Goal: Transaction & Acquisition: Book appointment/travel/reservation

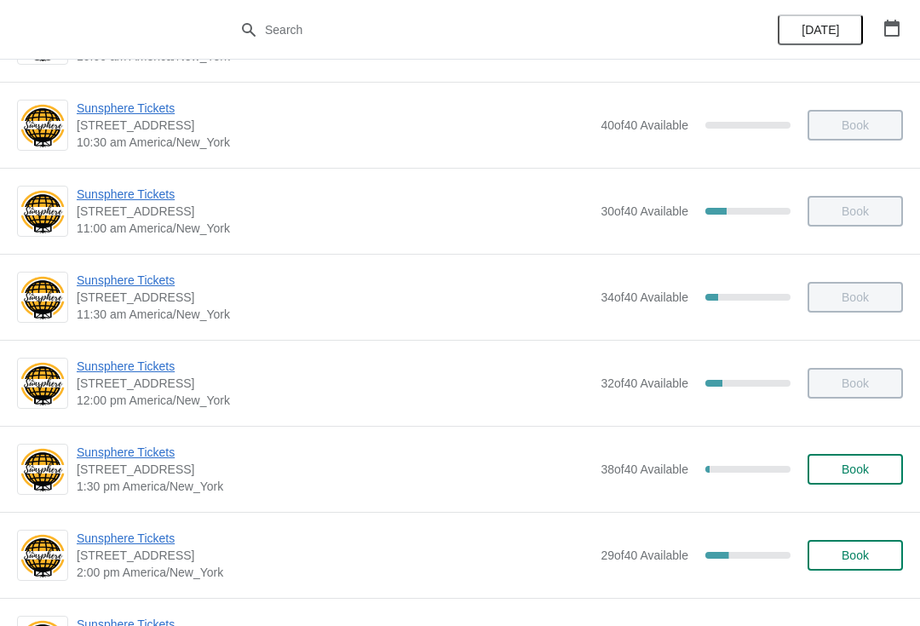
scroll to position [209, 0]
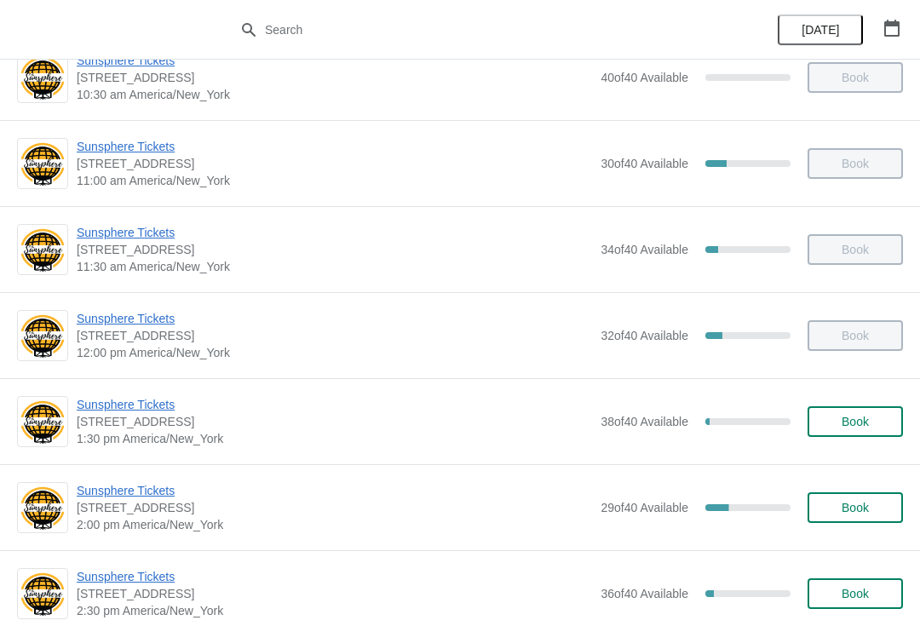
click at [95, 411] on span "Sunsphere Tickets" at bounding box center [334, 404] width 515 height 17
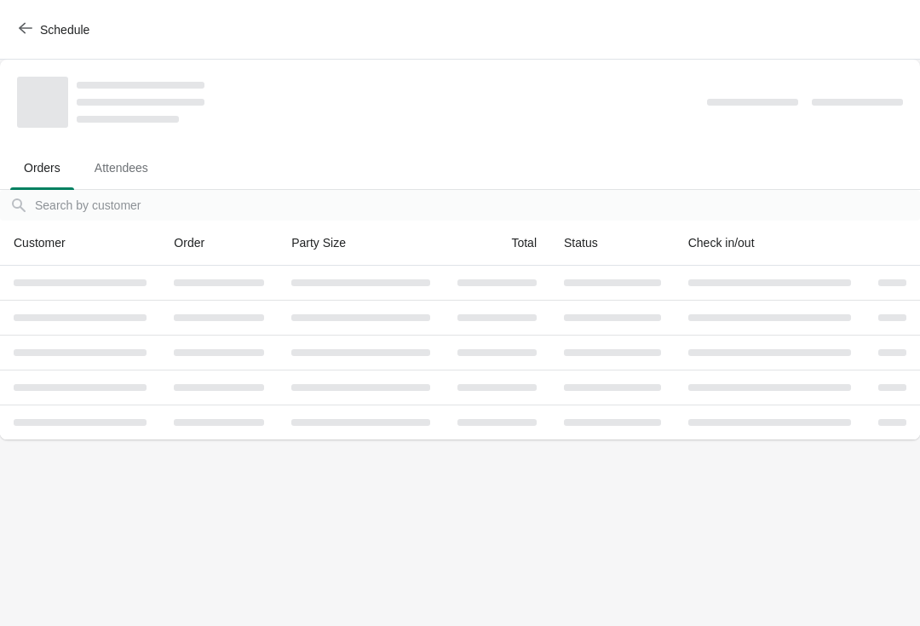
scroll to position [0, 0]
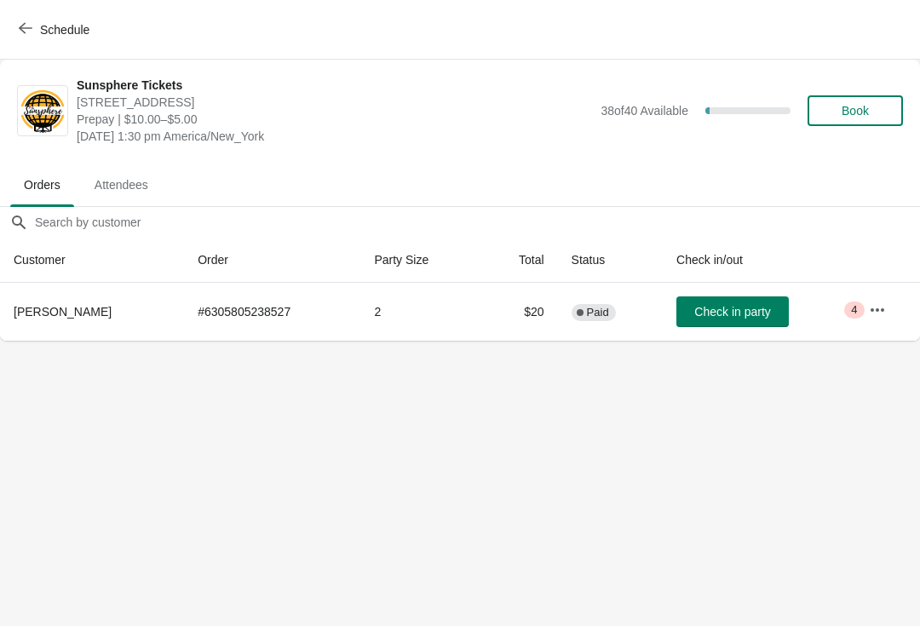
click at [871, 118] on button "Book" at bounding box center [854, 110] width 95 height 31
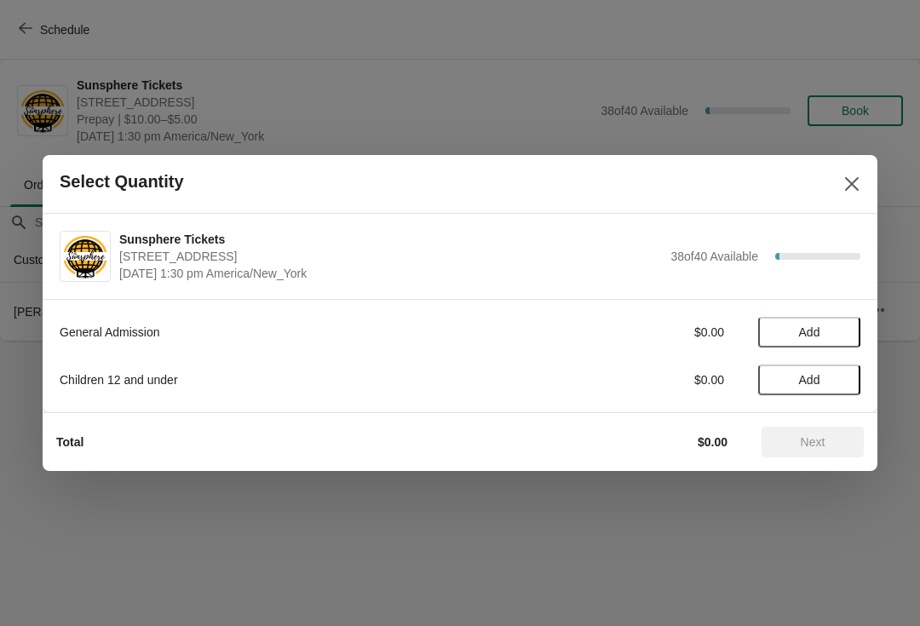
click at [829, 327] on span "Add" at bounding box center [809, 332] width 72 height 14
click at [840, 340] on icon at bounding box center [839, 333] width 18 height 18
click at [844, 328] on icon at bounding box center [839, 333] width 18 height 18
click at [786, 324] on icon at bounding box center [780, 333] width 18 height 18
click at [826, 440] on span "Next" at bounding box center [812, 442] width 75 height 14
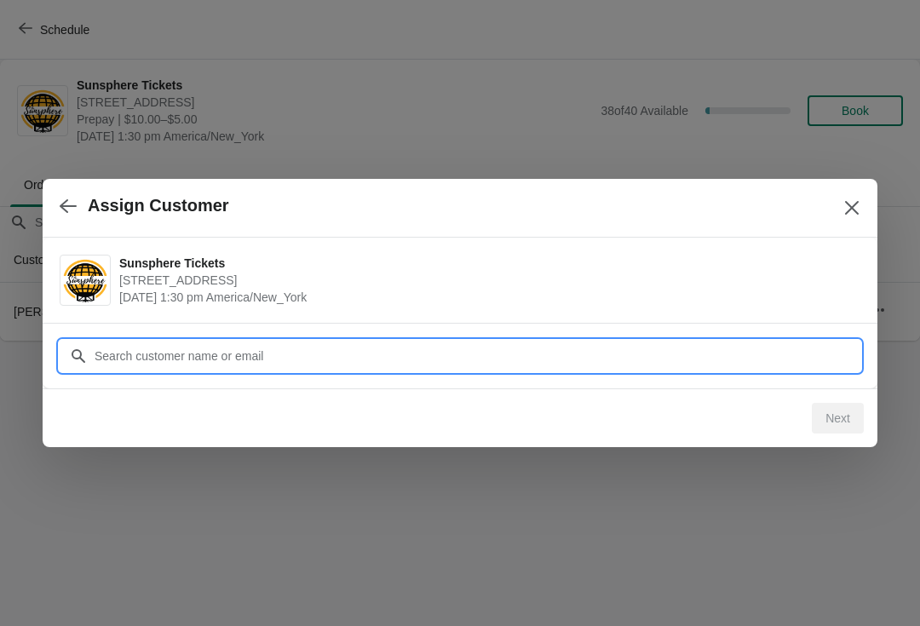
click at [763, 342] on input "Customer" at bounding box center [477, 356] width 767 height 31
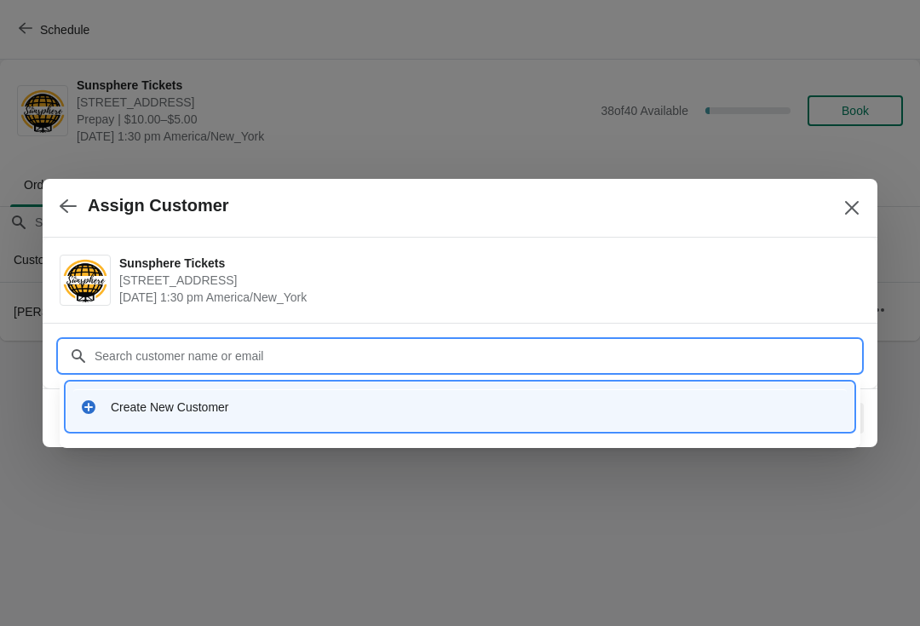
click at [333, 406] on div "Create New Customer" at bounding box center [475, 407] width 729 height 17
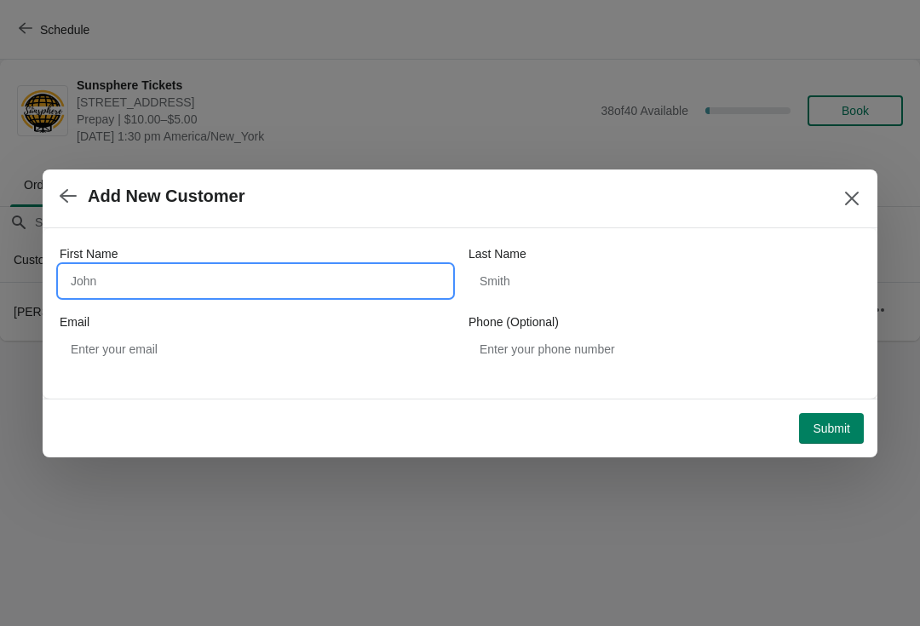
click at [245, 270] on input "First Name" at bounding box center [256, 281] width 392 height 31
type input "Walkin"
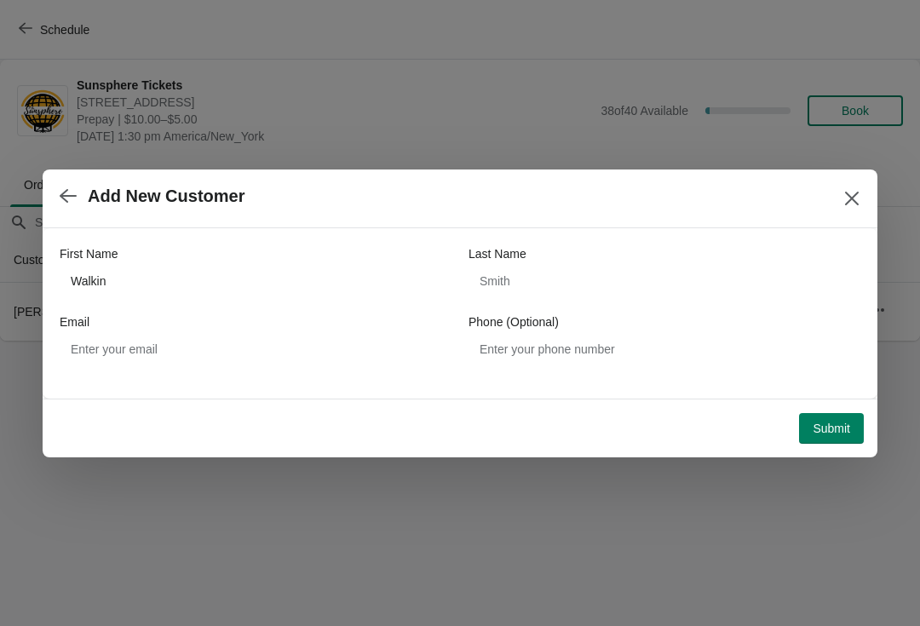
click at [846, 413] on button "Submit" at bounding box center [831, 428] width 65 height 31
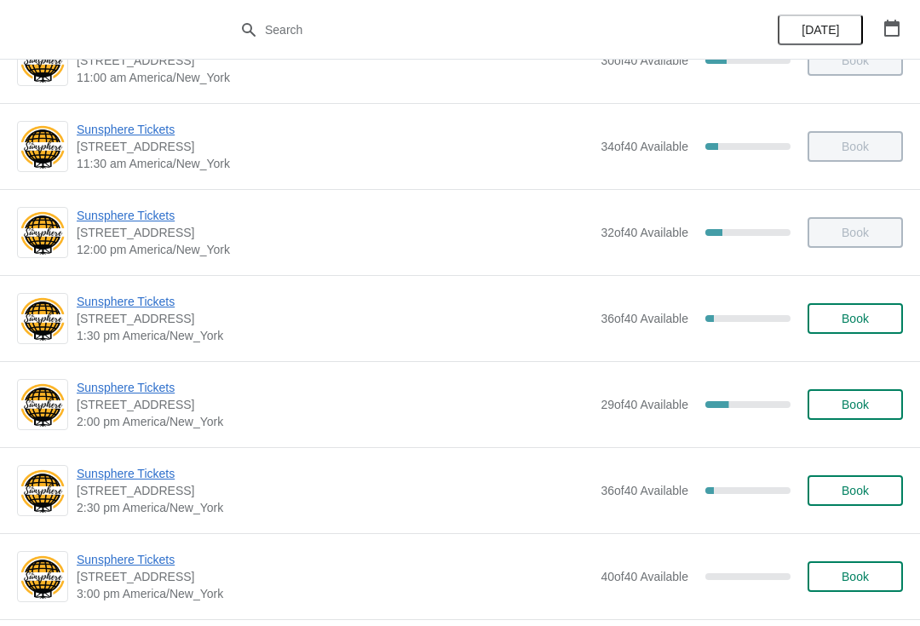
scroll to position [314, 0]
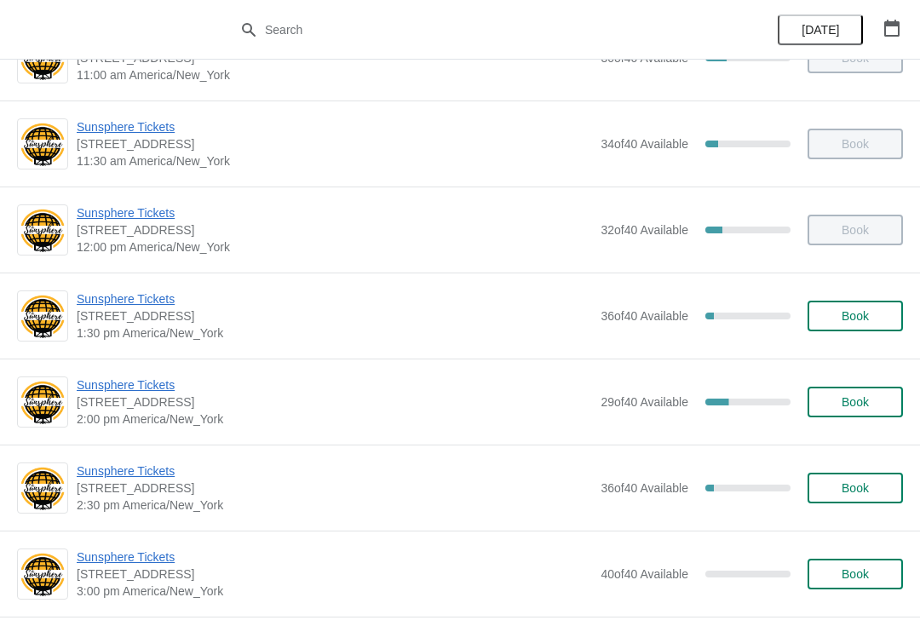
click at [856, 290] on div "Sunsphere Tickets 810 Clinch Avenue, Knoxville, TN, USA 1:30 pm America/New_Yor…" at bounding box center [460, 316] width 920 height 86
click at [851, 325] on button "Book" at bounding box center [854, 316] width 95 height 31
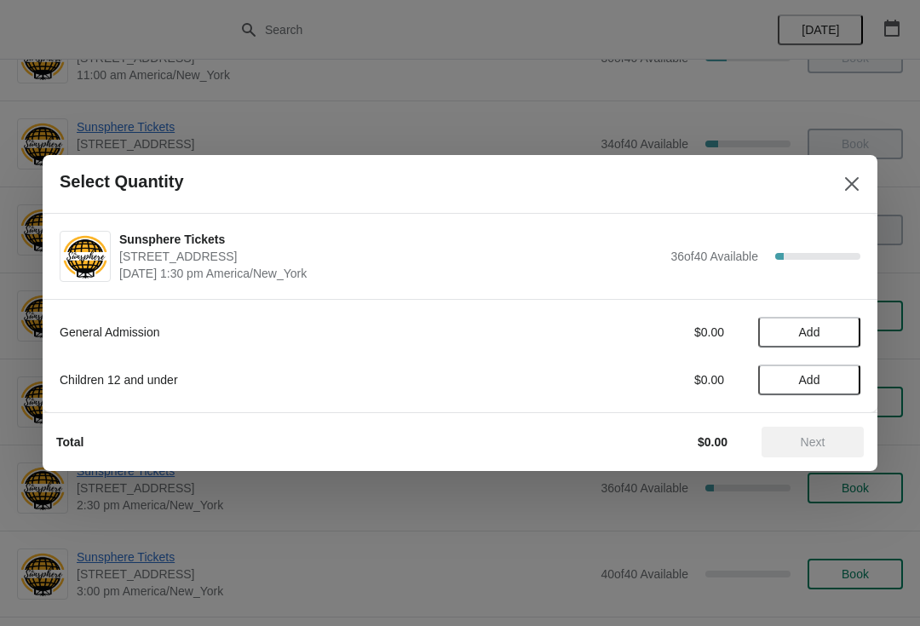
click at [841, 305] on div "General Admission $0.00 Add Children 12 and under $0.00 Add" at bounding box center [460, 347] width 801 height 95
click at [838, 330] on span "Add" at bounding box center [809, 332] width 72 height 14
click at [844, 332] on icon at bounding box center [839, 333] width 18 height 18
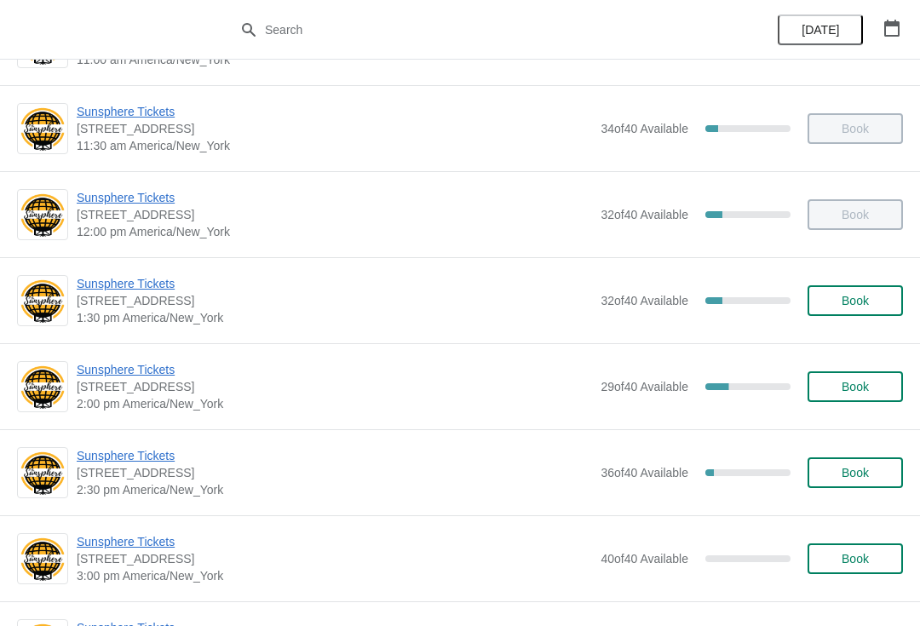
scroll to position [339, 0]
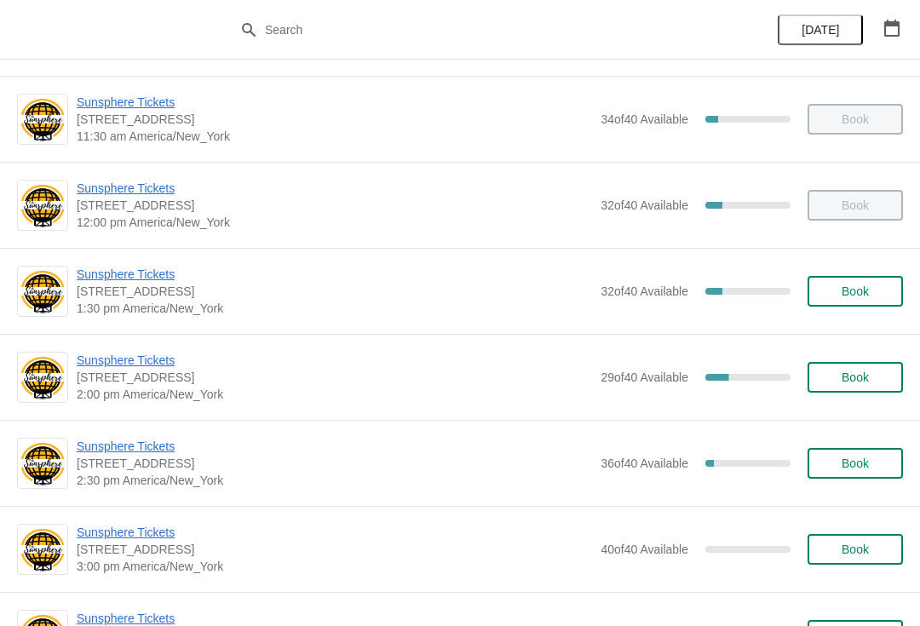
click at [141, 281] on span "Sunsphere Tickets" at bounding box center [334, 274] width 515 height 17
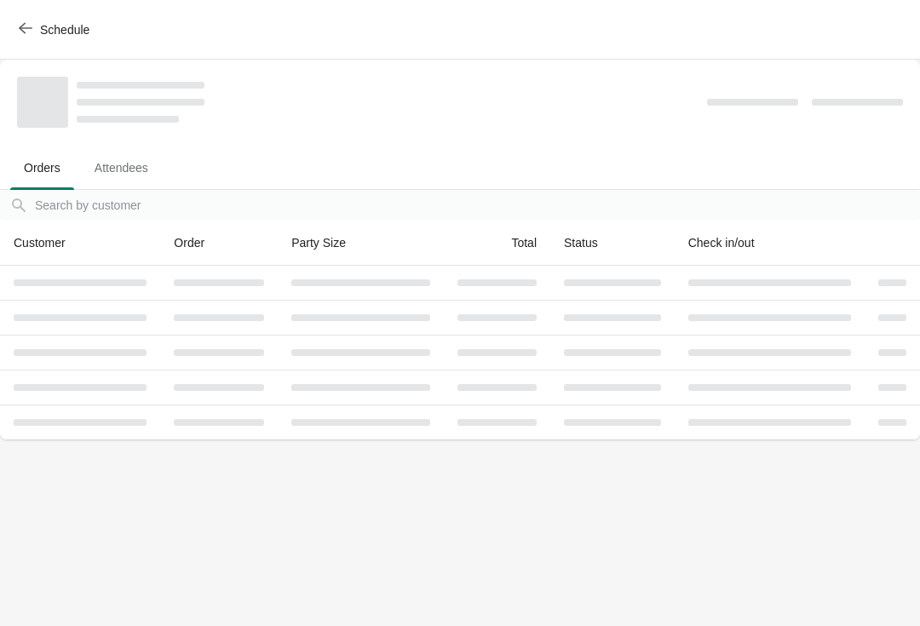
scroll to position [0, 0]
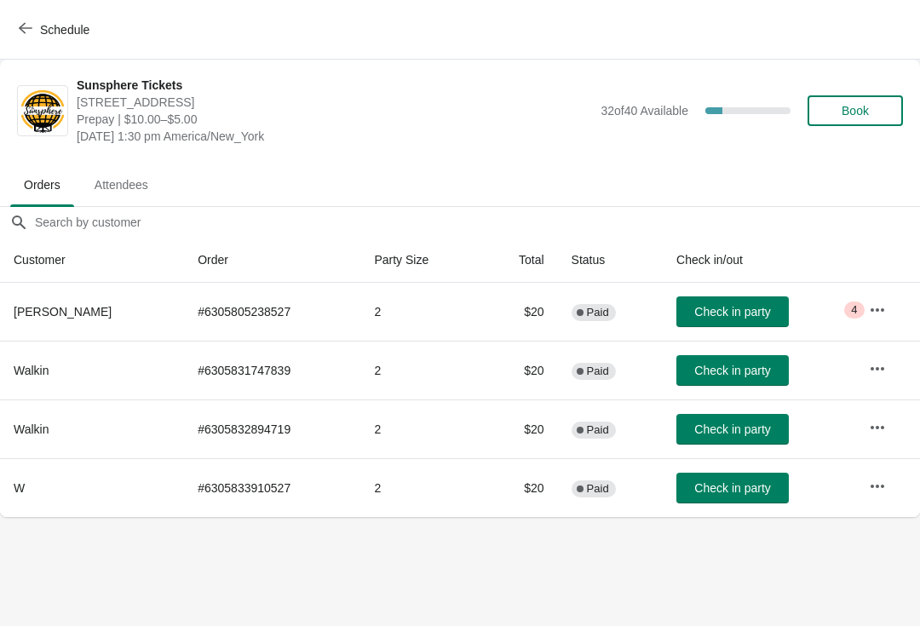
click at [734, 325] on button "Check in party" at bounding box center [732, 311] width 112 height 31
click at [742, 377] on span "Check in party" at bounding box center [732, 371] width 76 height 14
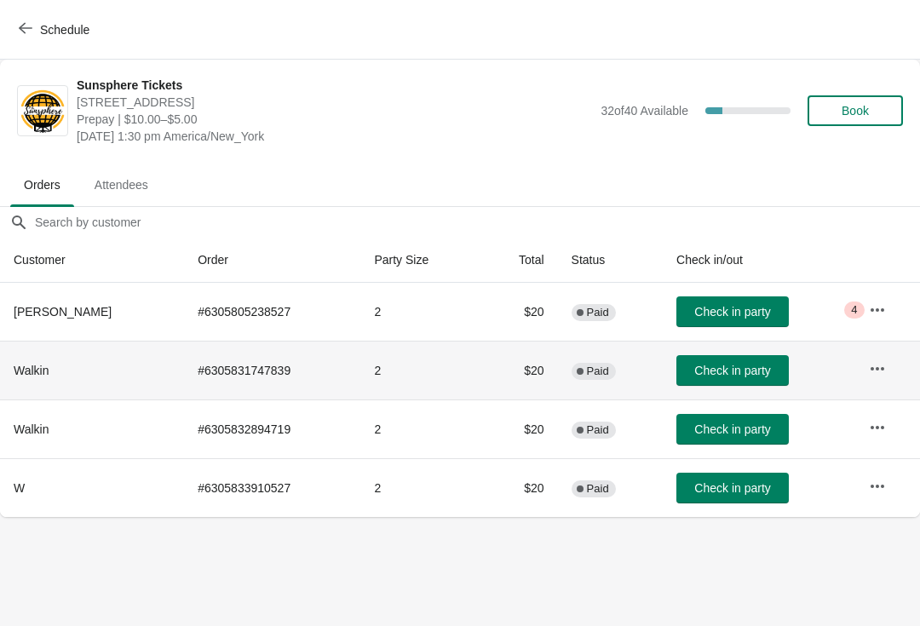
click at [724, 442] on button "Check in party" at bounding box center [732, 429] width 112 height 31
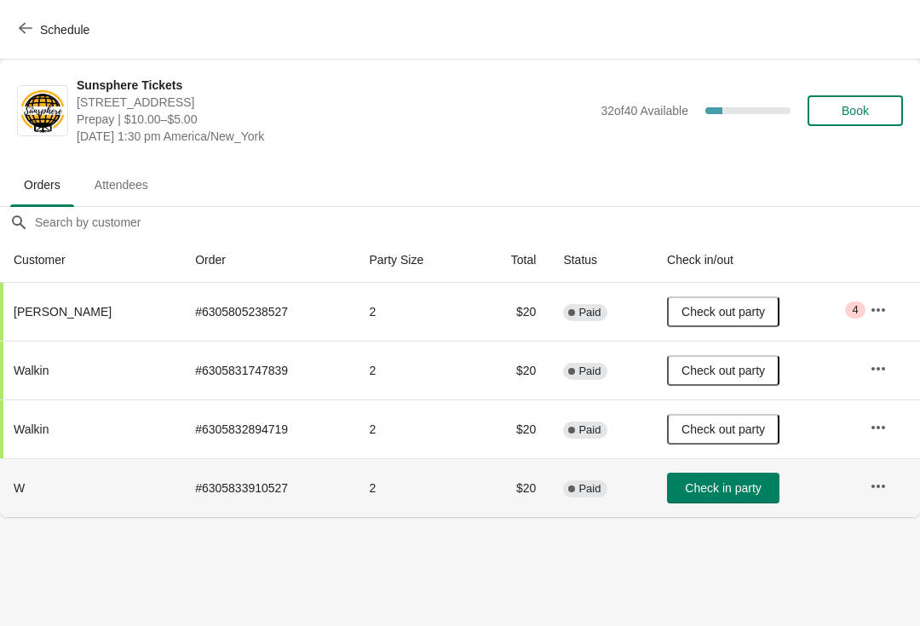
click at [727, 516] on td "Check in party" at bounding box center [754, 487] width 203 height 59
click at [712, 498] on button "Check in party" at bounding box center [723, 488] width 112 height 31
click at [860, 124] on button "Book" at bounding box center [854, 110] width 95 height 31
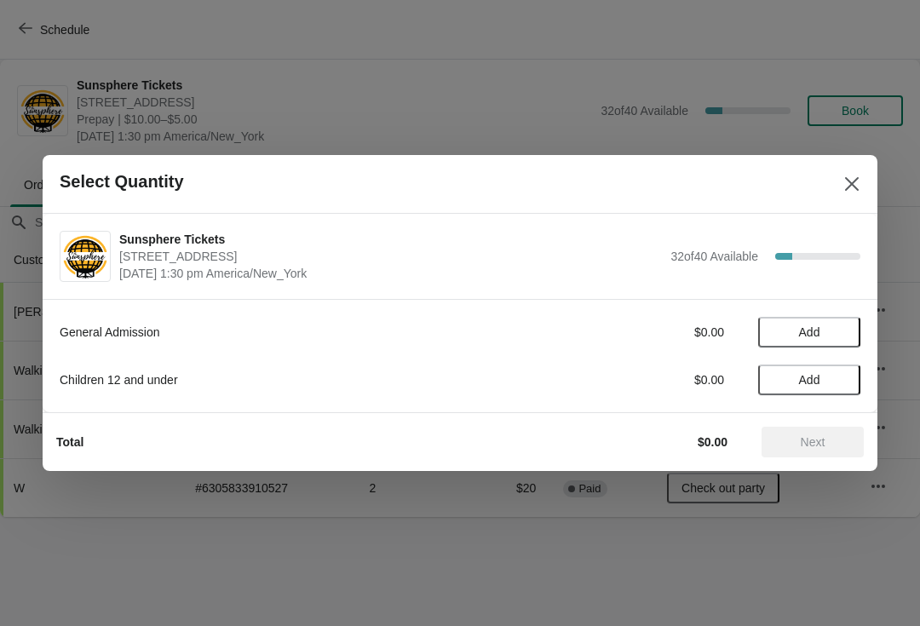
click at [842, 326] on span "Add" at bounding box center [809, 332] width 72 height 14
click at [837, 325] on icon at bounding box center [839, 333] width 18 height 18
click at [841, 335] on icon at bounding box center [839, 333] width 18 height 18
click at [845, 334] on icon at bounding box center [839, 333] width 18 height 18
click at [847, 449] on button "Next" at bounding box center [812, 442] width 102 height 31
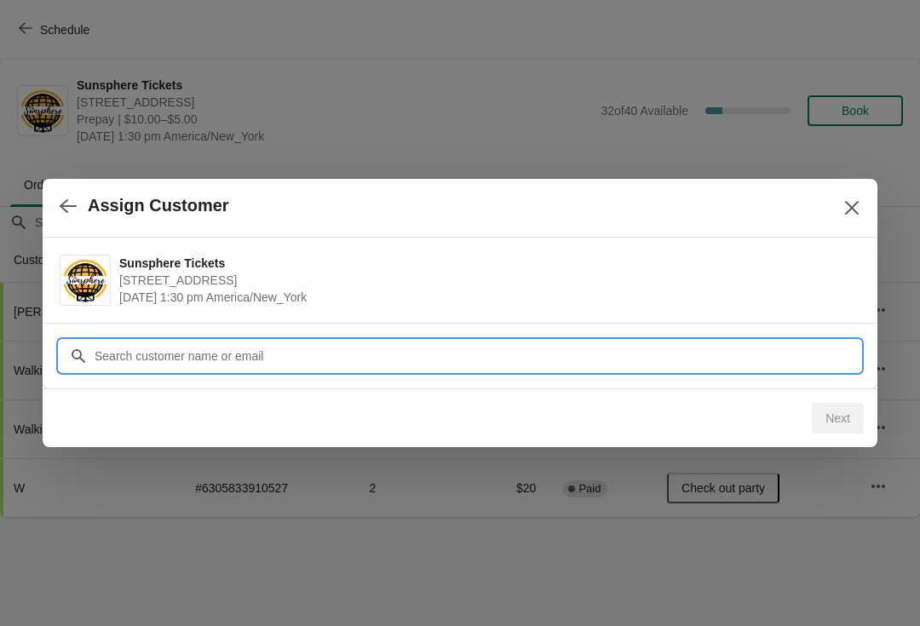
click at [763, 360] on input "Customer" at bounding box center [477, 356] width 767 height 31
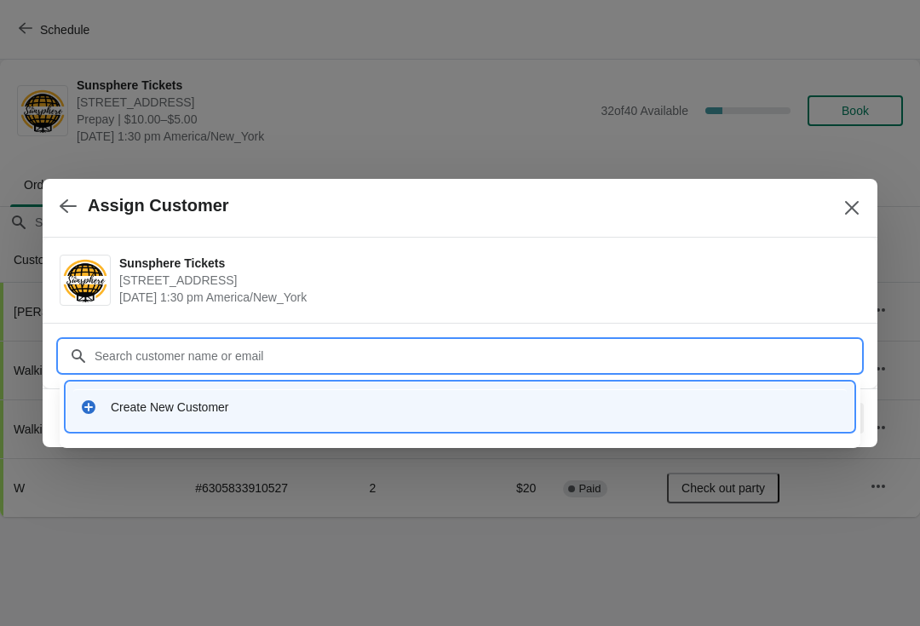
click at [341, 417] on div "Create New Customer" at bounding box center [459, 406] width 773 height 35
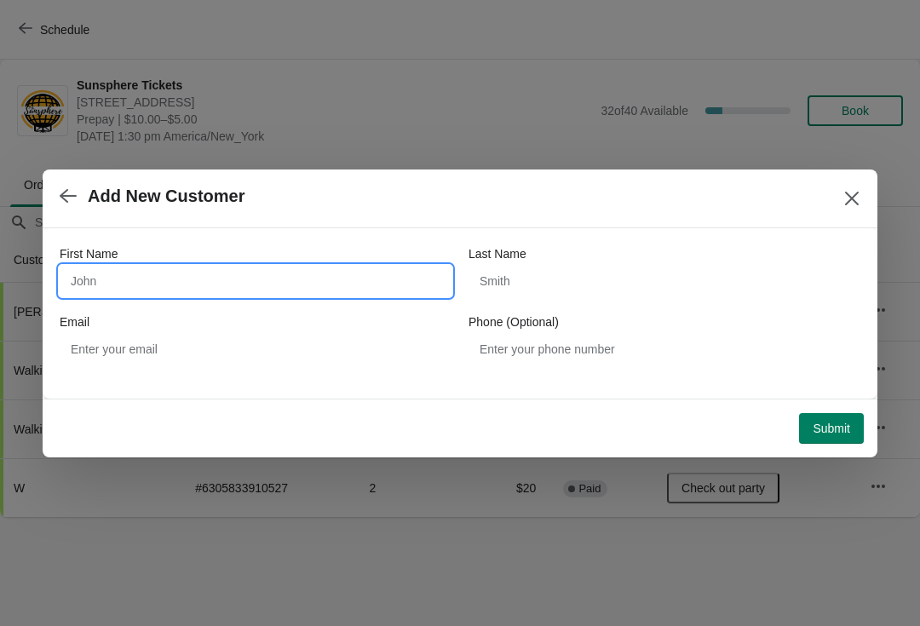
click at [265, 268] on input "First Name" at bounding box center [256, 281] width 392 height 31
type input "Walkin"
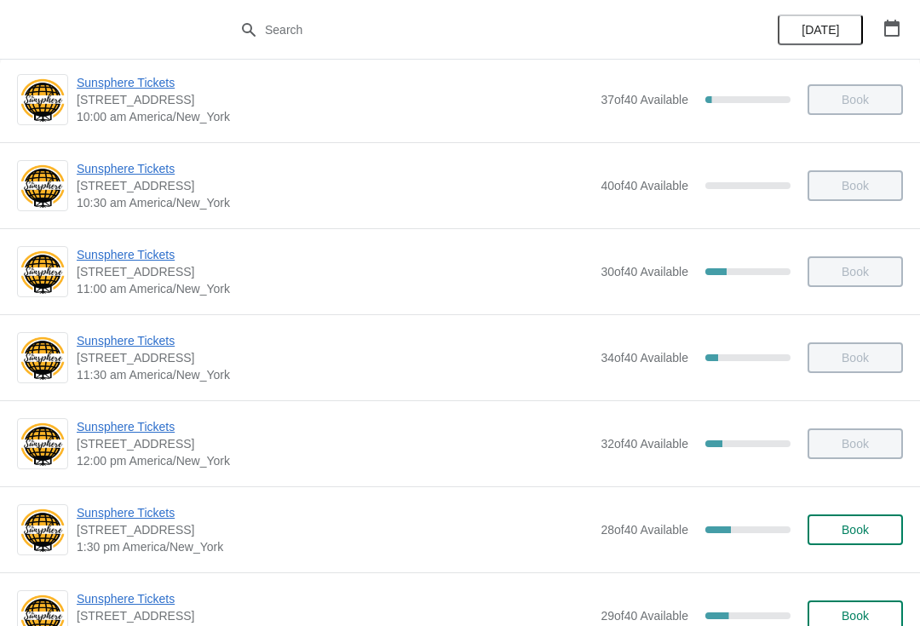
scroll to position [251, 0]
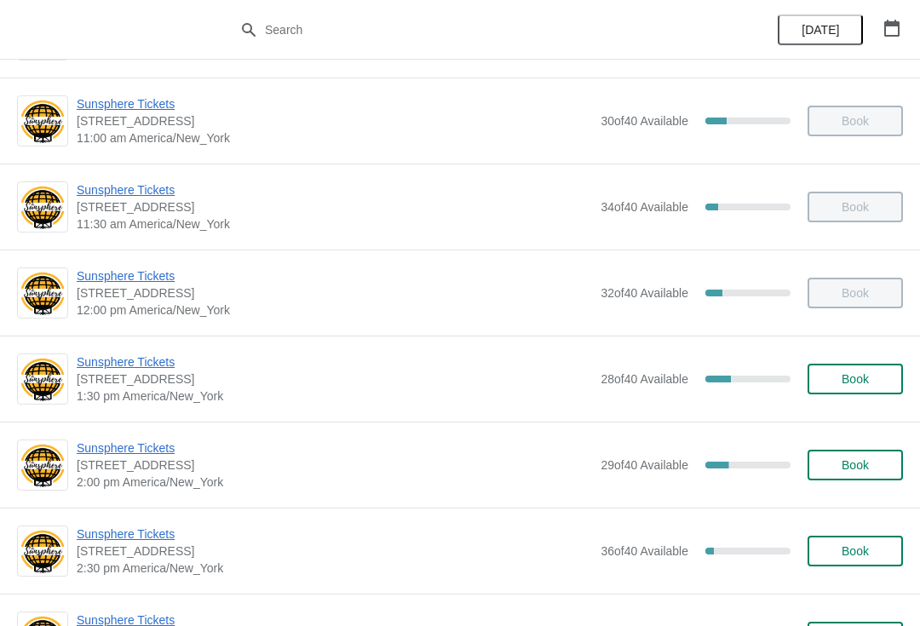
click at [851, 371] on button "Book" at bounding box center [854, 379] width 95 height 31
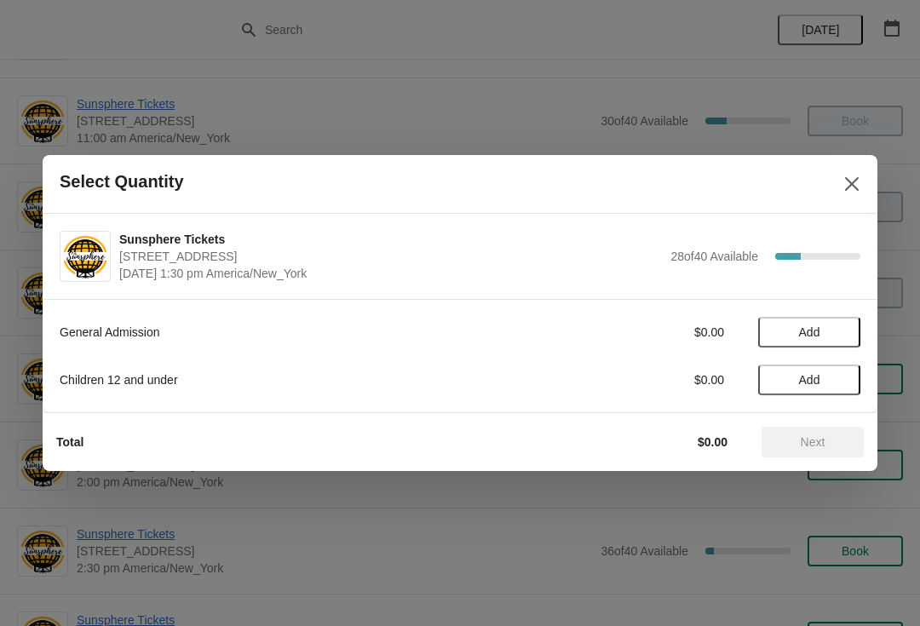
click at [850, 327] on button "Add" at bounding box center [809, 332] width 102 height 31
click at [836, 330] on icon at bounding box center [839, 333] width 18 height 18
click at [838, 383] on span "Add" at bounding box center [809, 380] width 72 height 14
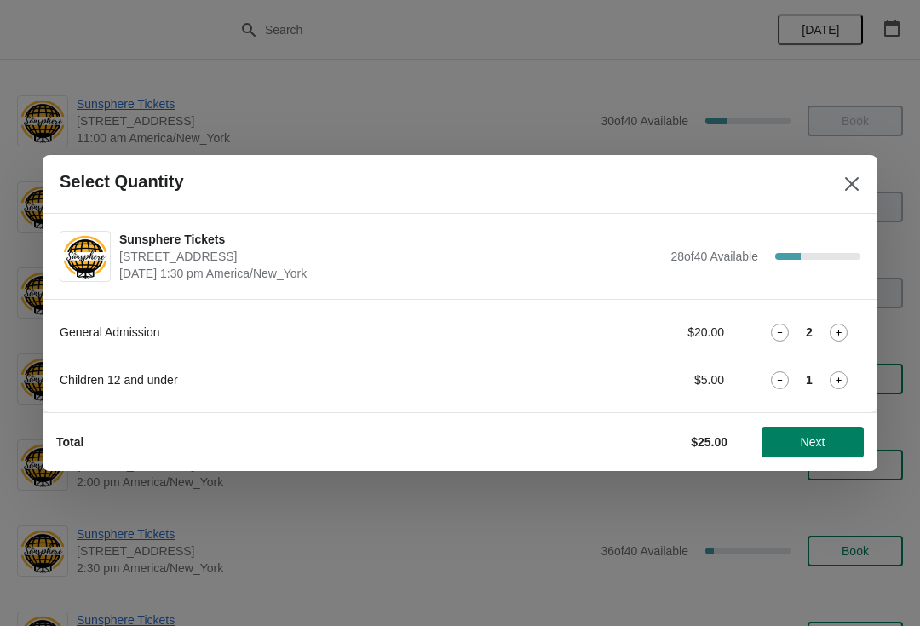
click at [824, 433] on button "Next" at bounding box center [812, 442] width 102 height 31
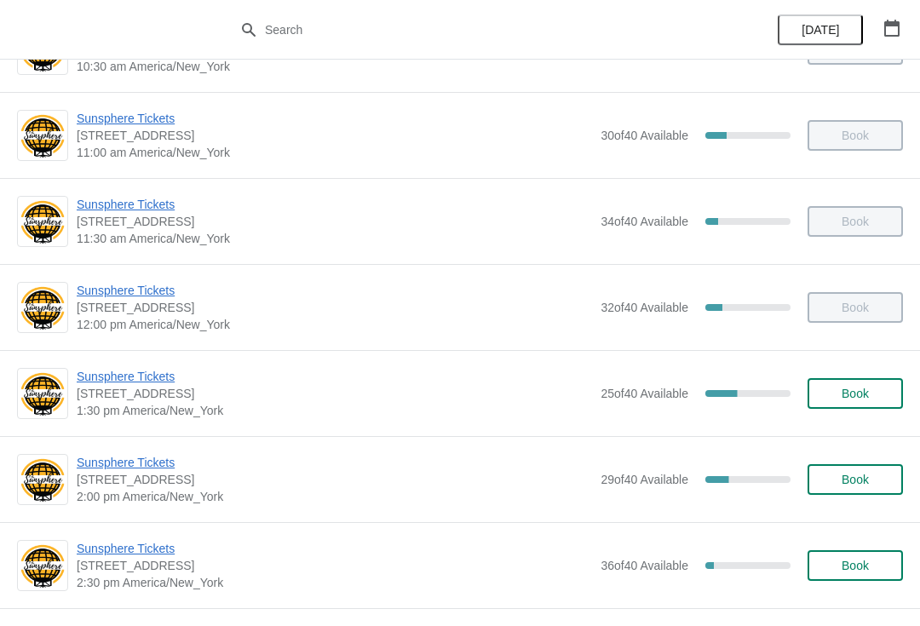
scroll to position [257, 0]
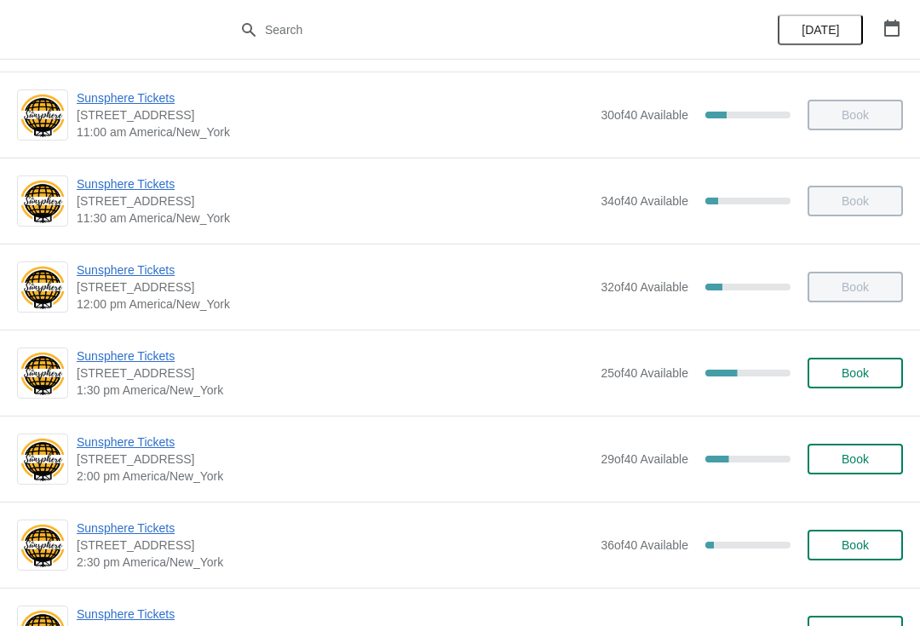
click at [846, 360] on button "Book" at bounding box center [854, 373] width 95 height 31
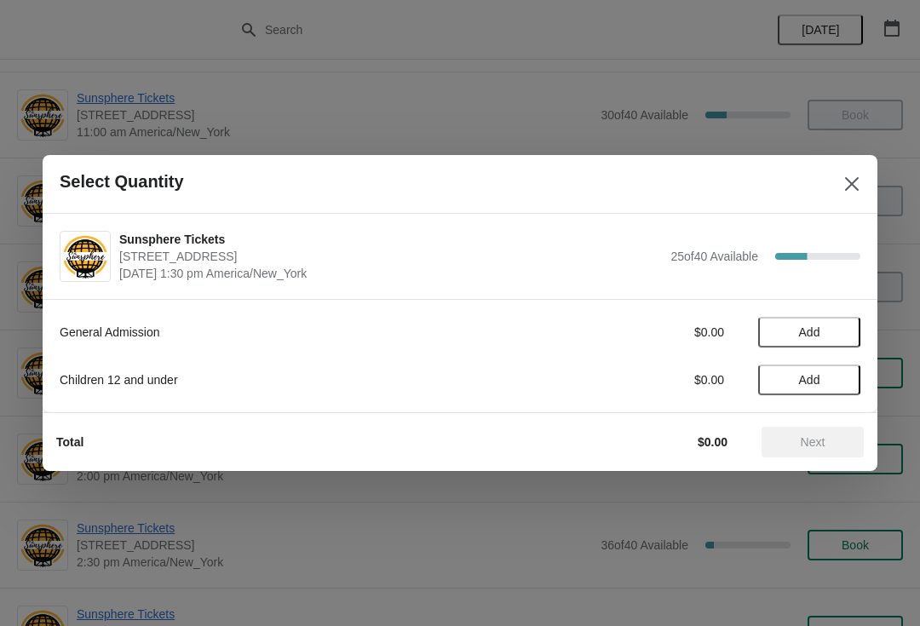
click at [845, 330] on span "Add" at bounding box center [809, 332] width 72 height 14
click at [844, 325] on icon at bounding box center [839, 333] width 18 height 18
click at [822, 445] on span "Next" at bounding box center [813, 442] width 25 height 14
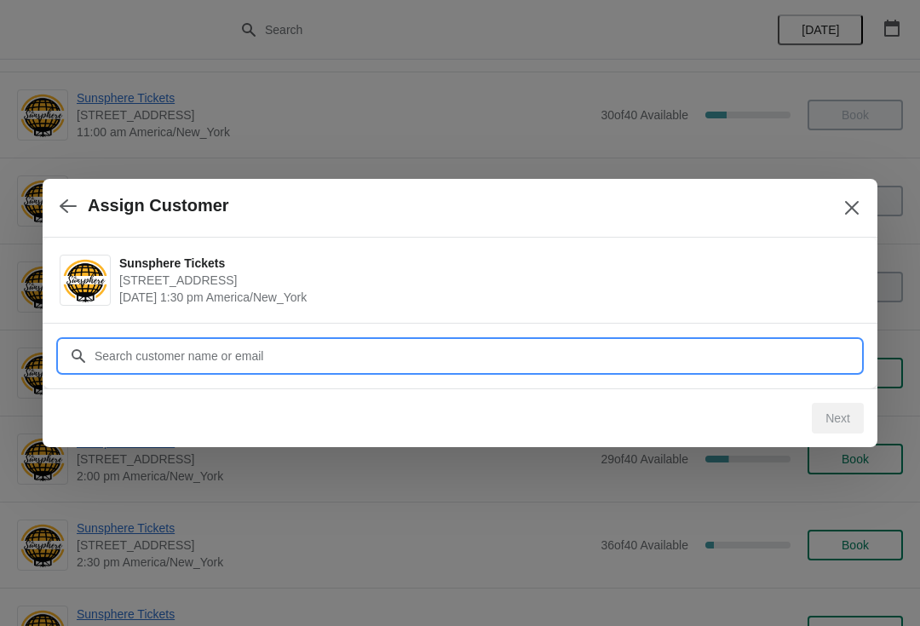
click at [757, 360] on input "Customer" at bounding box center [477, 356] width 767 height 31
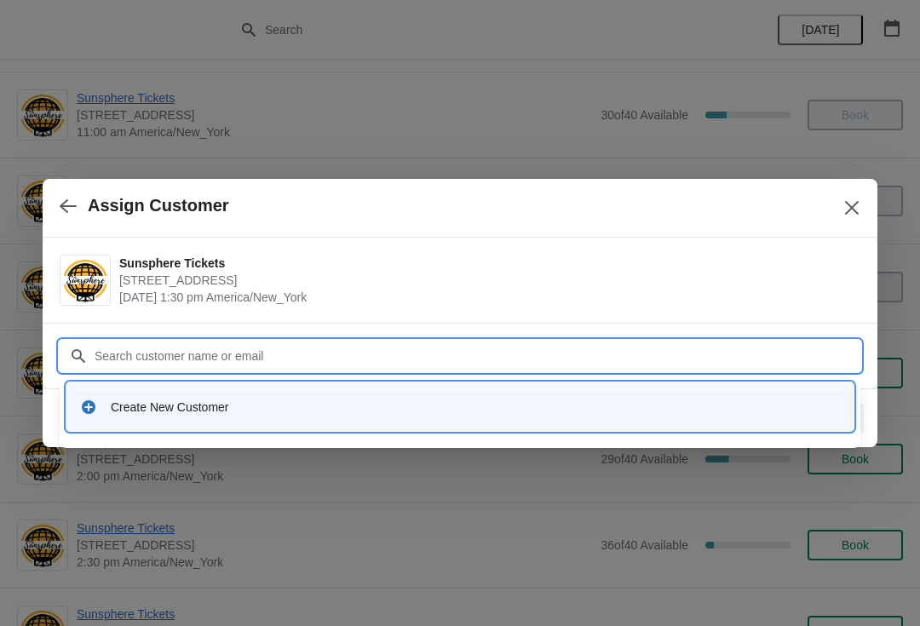
click at [315, 400] on div "Create New Customer" at bounding box center [475, 407] width 729 height 17
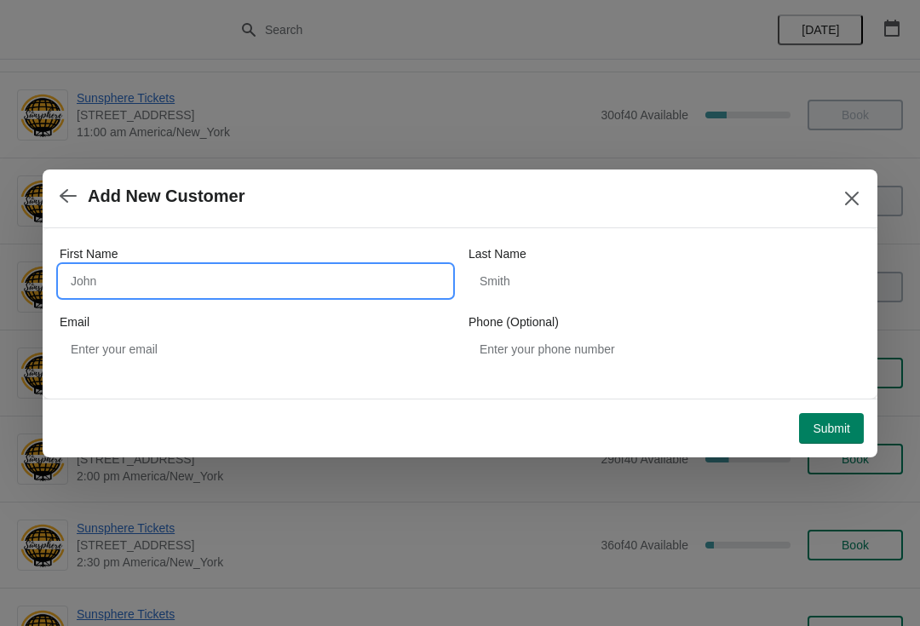
click at [216, 282] on input "First Name" at bounding box center [256, 281] width 392 height 31
type input "W"
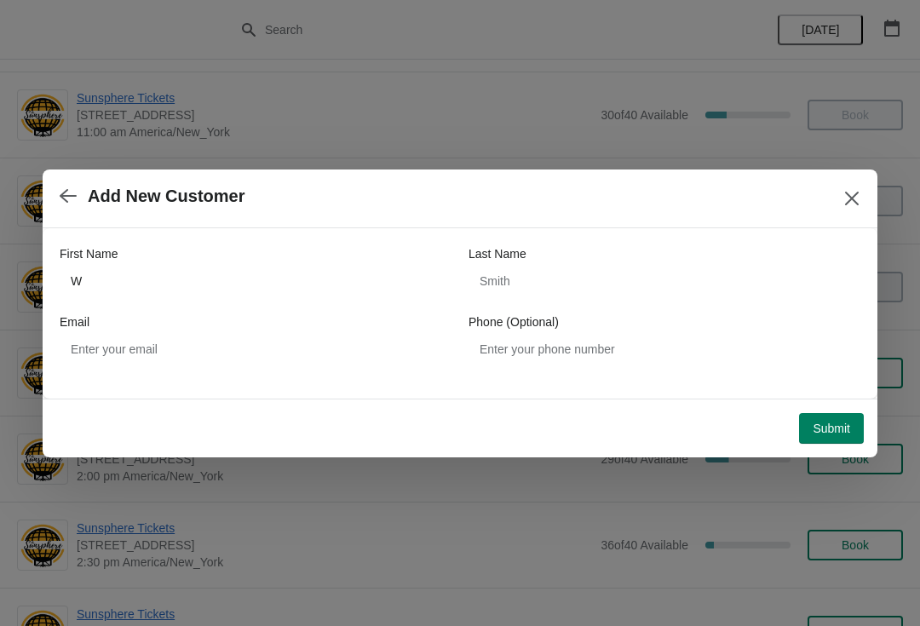
click at [824, 419] on button "Submit" at bounding box center [831, 428] width 65 height 31
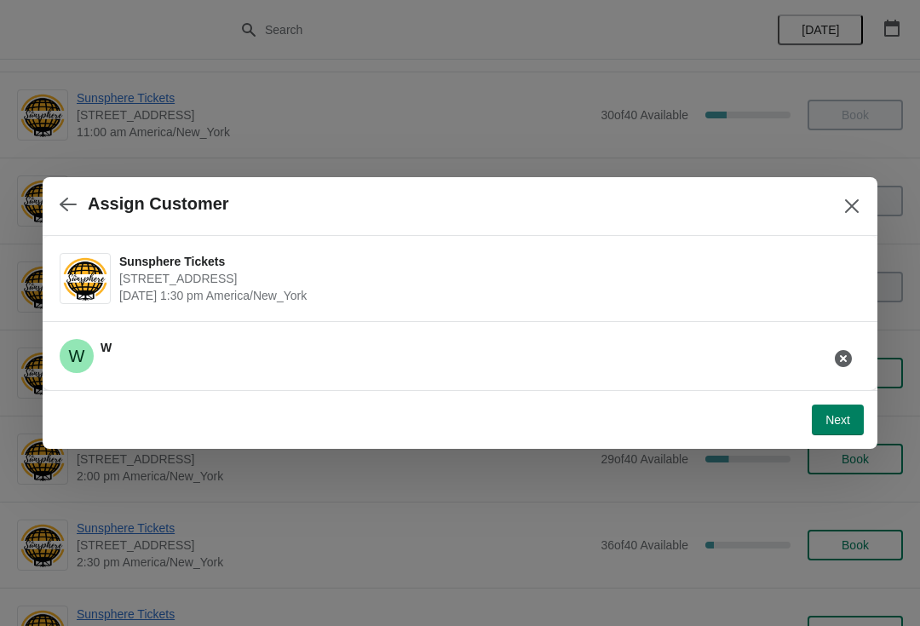
click at [840, 407] on button "Next" at bounding box center [838, 420] width 52 height 31
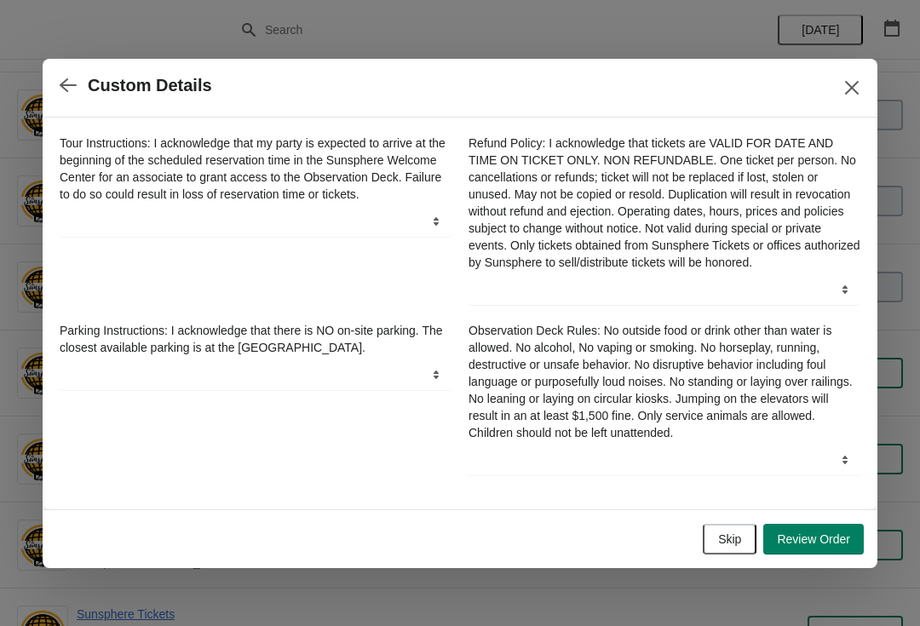
click at [734, 519] on div "Skip Review Order" at bounding box center [453, 532] width 821 height 44
click at [737, 546] on span "Skip" at bounding box center [729, 539] width 23 height 14
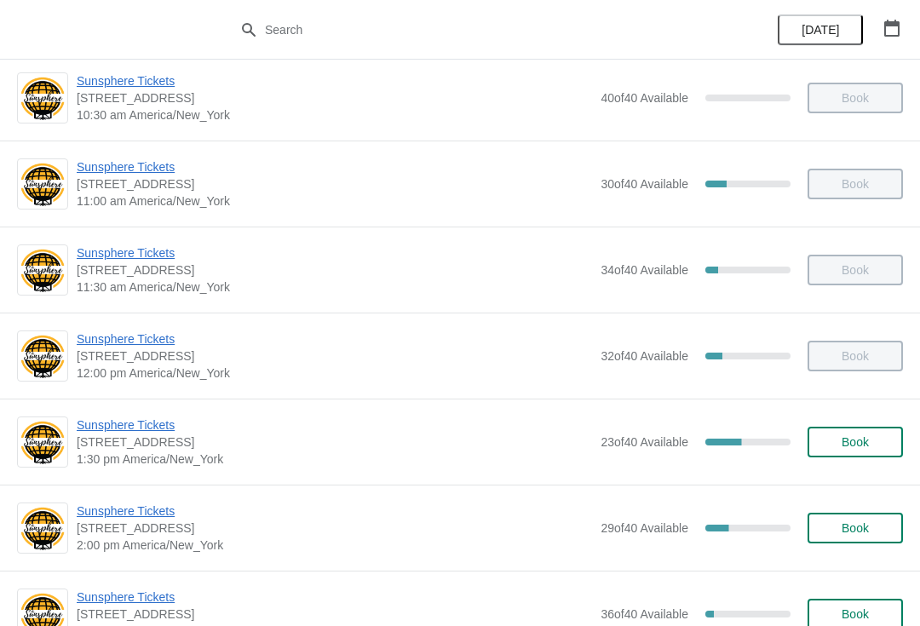
scroll to position [348, 0]
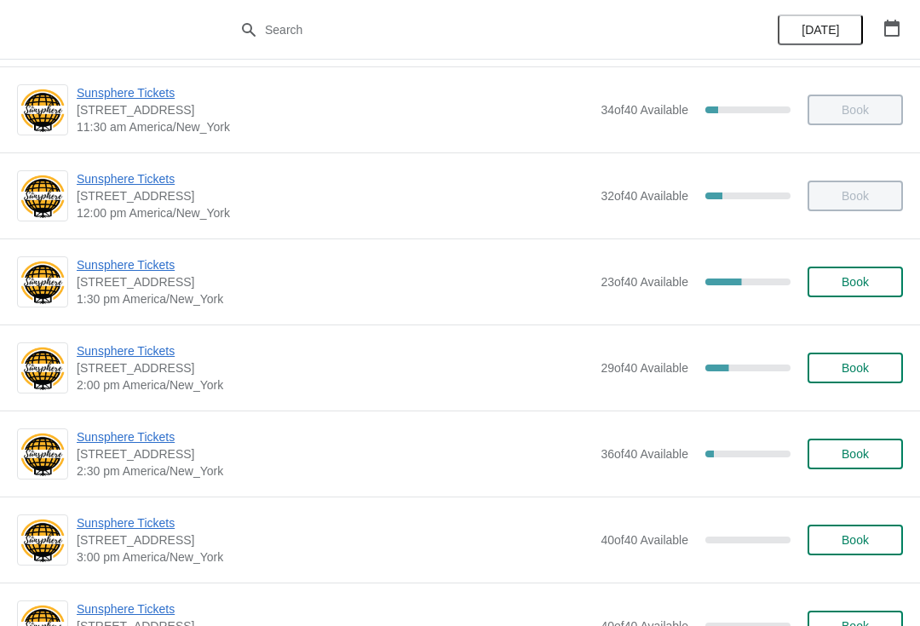
click at [873, 279] on span "Book" at bounding box center [855, 282] width 65 height 14
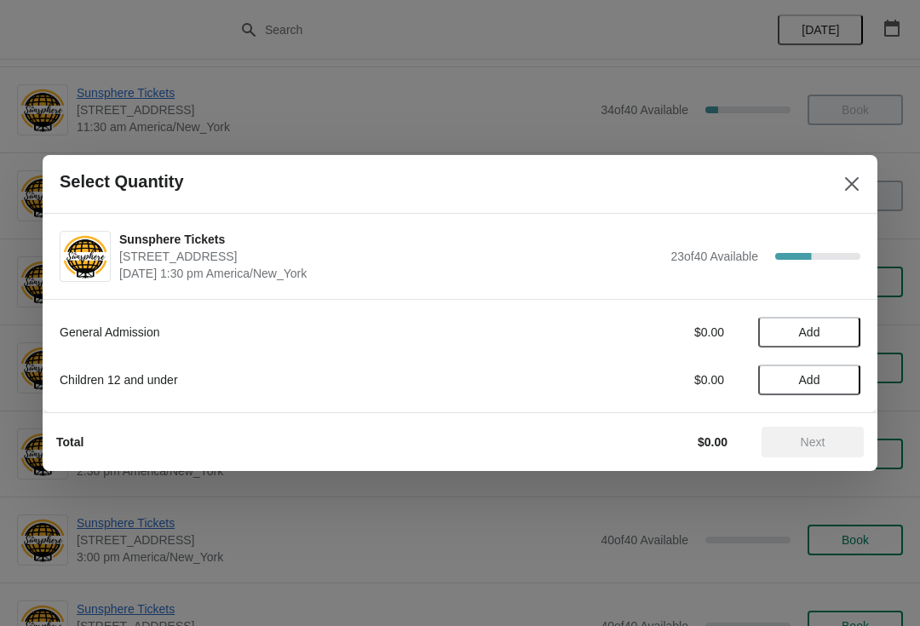
click at [842, 338] on span "Add" at bounding box center [809, 332] width 72 height 14
click at [842, 330] on icon at bounding box center [839, 333] width 18 height 18
click at [845, 330] on icon at bounding box center [839, 333] width 18 height 18
click at [836, 330] on icon at bounding box center [839, 333] width 18 height 18
click at [835, 337] on icon at bounding box center [839, 333] width 18 height 18
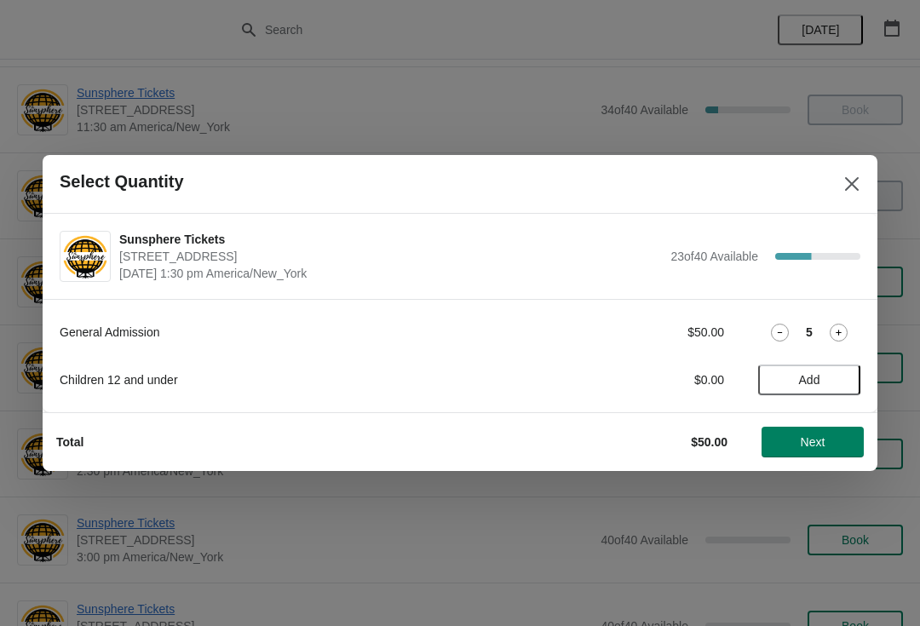
click at [835, 336] on icon at bounding box center [839, 333] width 18 height 18
click at [835, 337] on icon at bounding box center [839, 333] width 18 height 18
click at [839, 335] on icon at bounding box center [839, 333] width 18 height 18
click at [826, 427] on button "Next" at bounding box center [812, 442] width 102 height 31
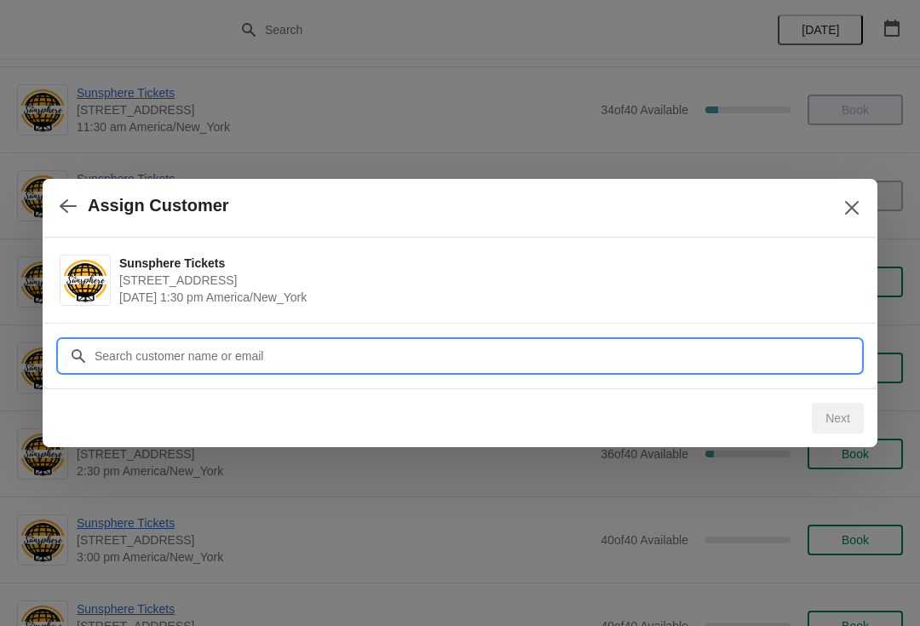
click at [814, 363] on input "Customer" at bounding box center [477, 356] width 767 height 31
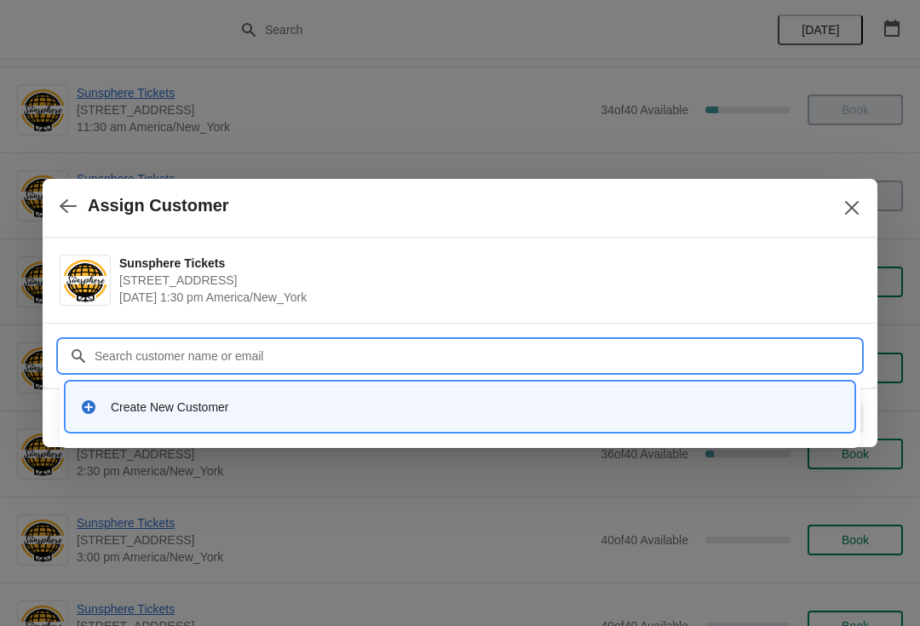
click at [417, 430] on div "Create New Customer" at bounding box center [459, 406] width 787 height 49
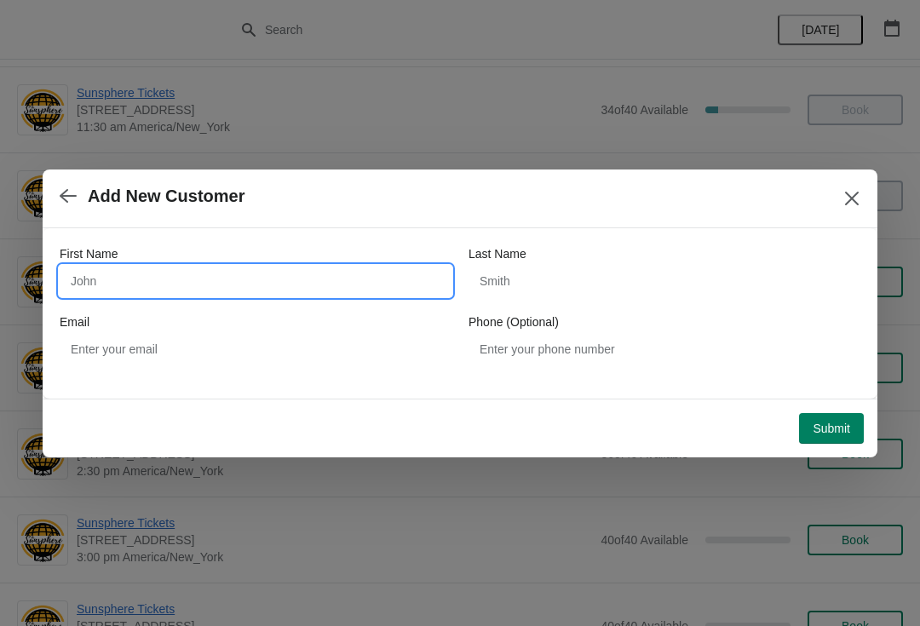
click at [255, 279] on input "First Name" at bounding box center [256, 281] width 392 height 31
type input "Walkin"
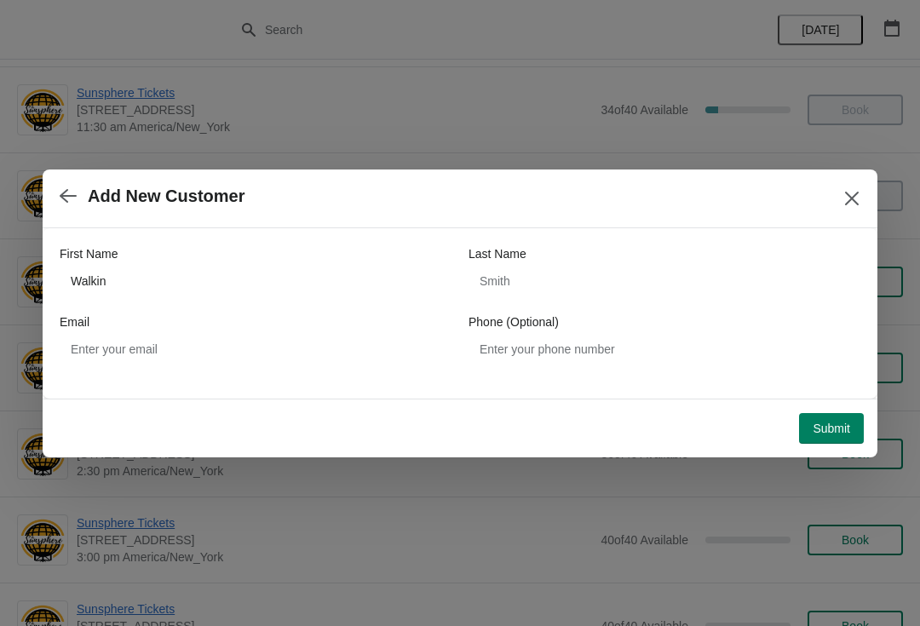
click at [830, 419] on button "Submit" at bounding box center [831, 428] width 65 height 31
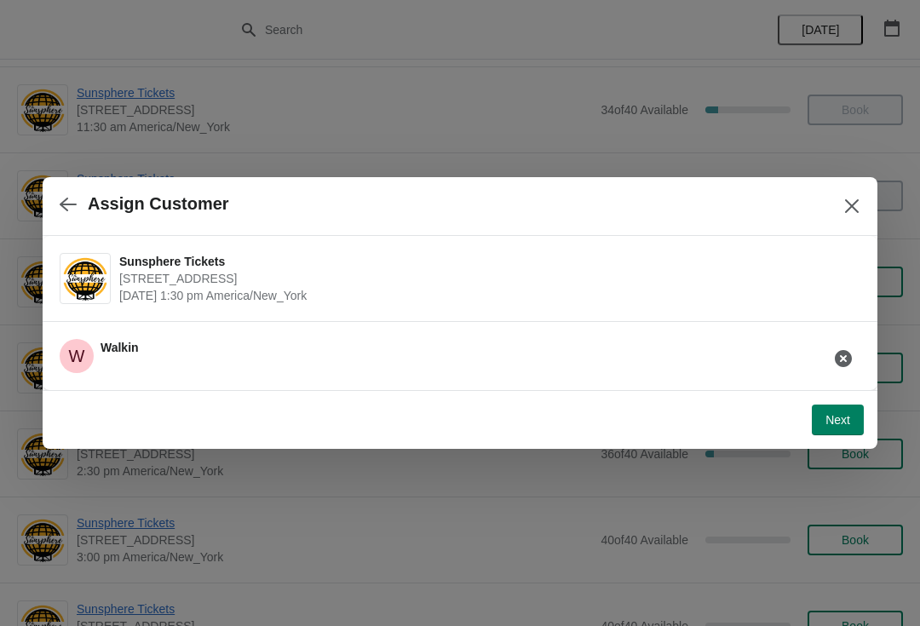
click at [845, 410] on button "Next" at bounding box center [838, 420] width 52 height 31
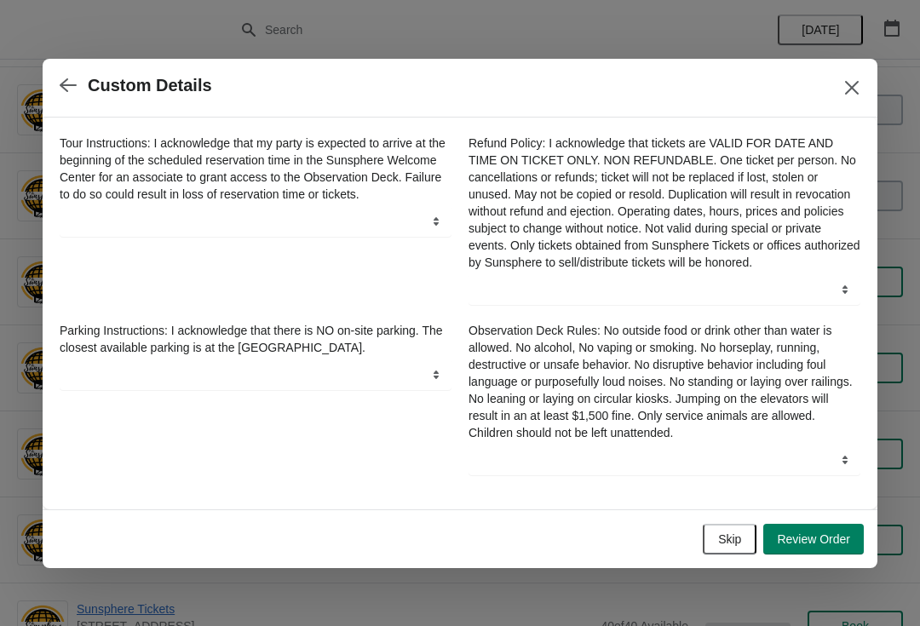
click at [739, 539] on span "Skip" at bounding box center [729, 539] width 23 height 14
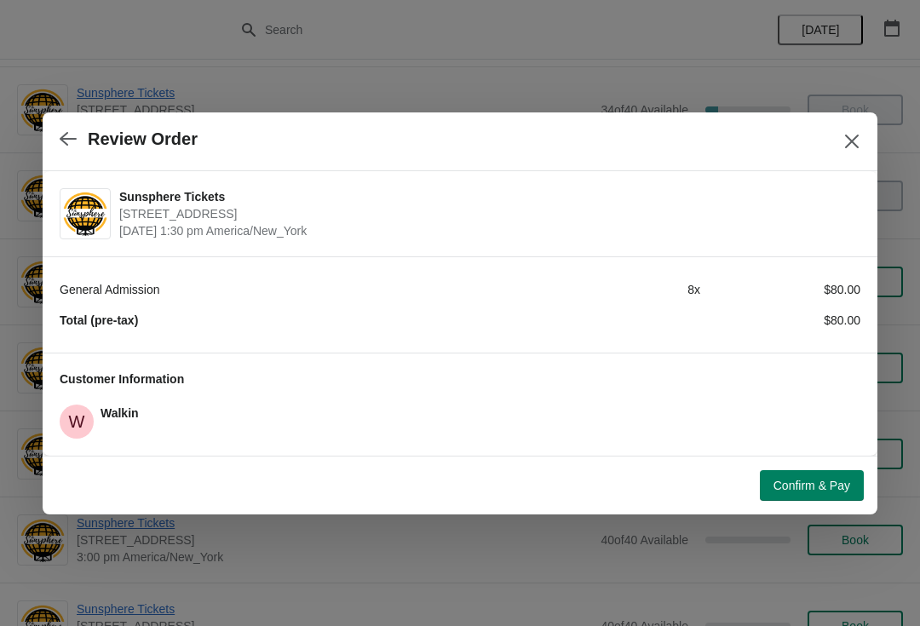
click at [808, 475] on button "Confirm & Pay" at bounding box center [812, 485] width 104 height 31
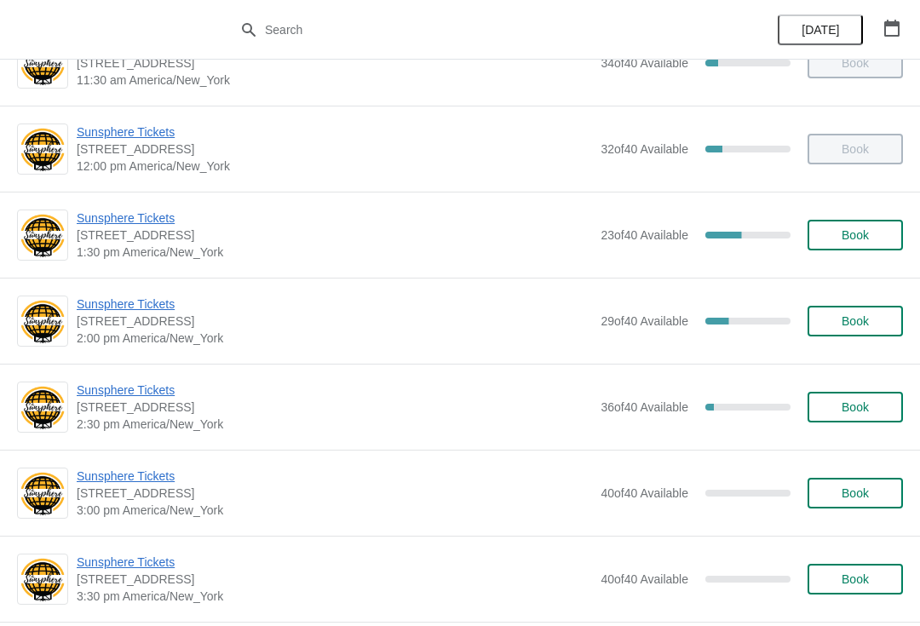
scroll to position [396, 0]
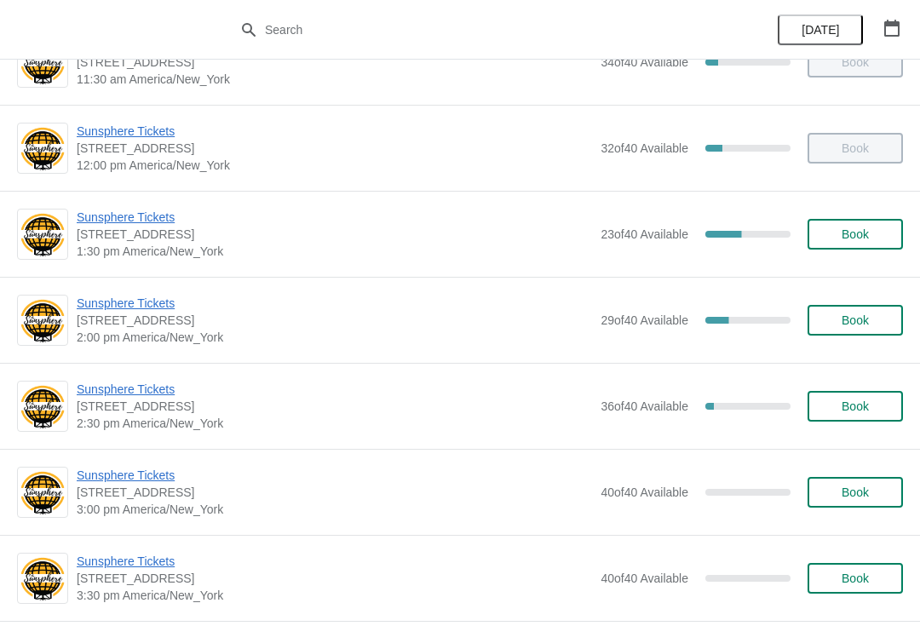
click at [869, 228] on span "Book" at bounding box center [855, 234] width 27 height 14
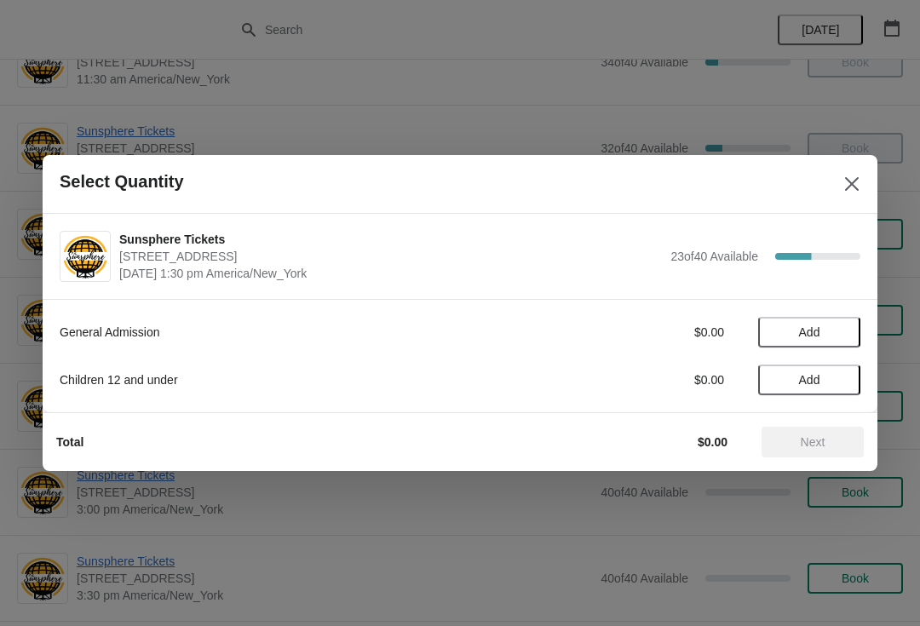
click at [838, 334] on span "Add" at bounding box center [809, 332] width 72 height 14
click at [840, 340] on icon at bounding box center [839, 333] width 18 height 18
click at [842, 337] on icon at bounding box center [839, 333] width 18 height 18
click at [841, 331] on icon at bounding box center [839, 333] width 18 height 18
click at [842, 332] on icon at bounding box center [839, 333] width 18 height 18
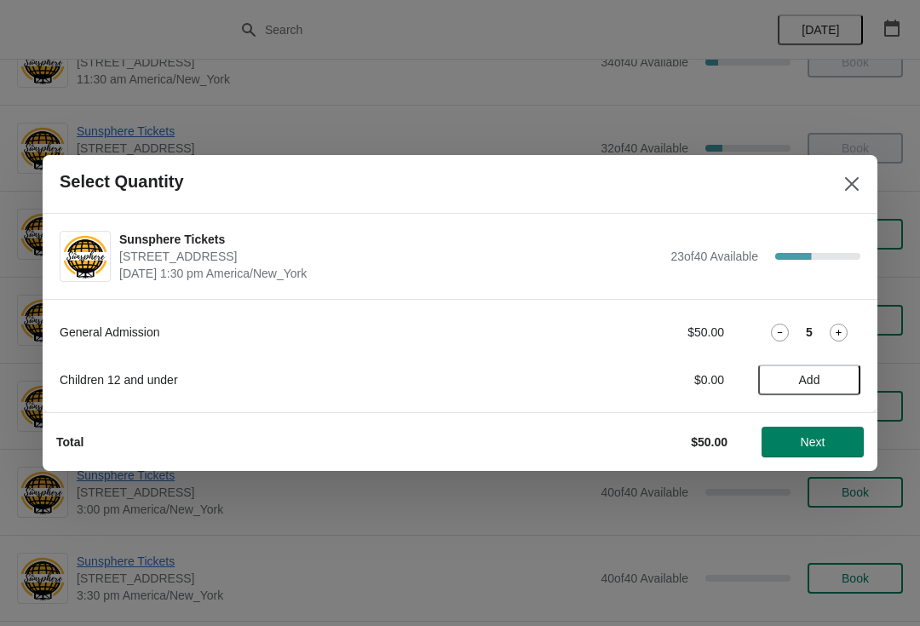
click at [836, 325] on icon at bounding box center [839, 333] width 18 height 18
click at [838, 378] on span "Add" at bounding box center [809, 380] width 72 height 14
click at [840, 379] on icon at bounding box center [839, 380] width 18 height 18
click at [841, 383] on icon at bounding box center [839, 380] width 18 height 18
click at [779, 316] on div "General Admission $60.00 6 Children 12 and under $15.00 3" at bounding box center [460, 347] width 801 height 95
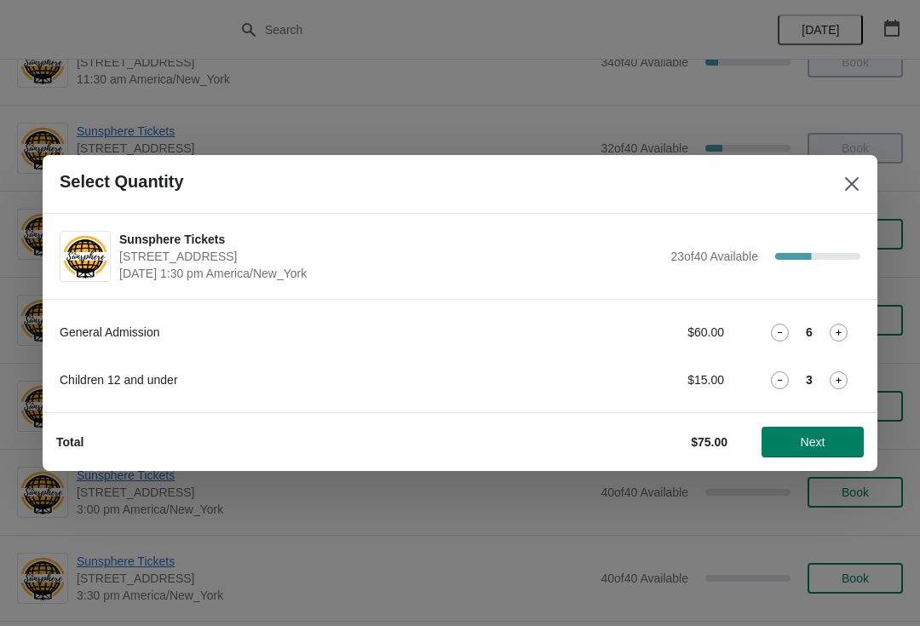
click at [786, 324] on icon at bounding box center [780, 333] width 18 height 18
click at [807, 432] on button "Next" at bounding box center [812, 442] width 102 height 31
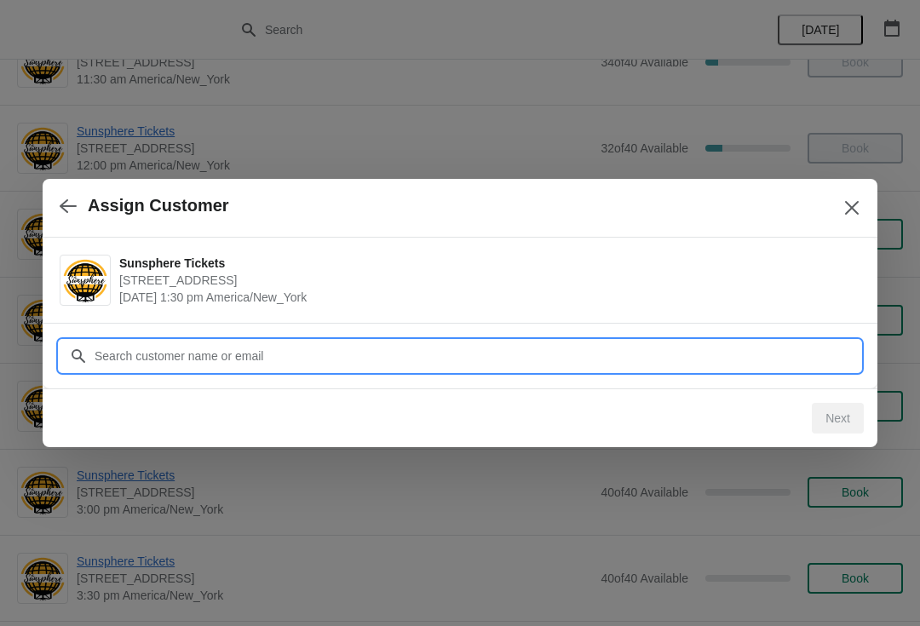
click at [763, 352] on input "Customer" at bounding box center [477, 356] width 767 height 31
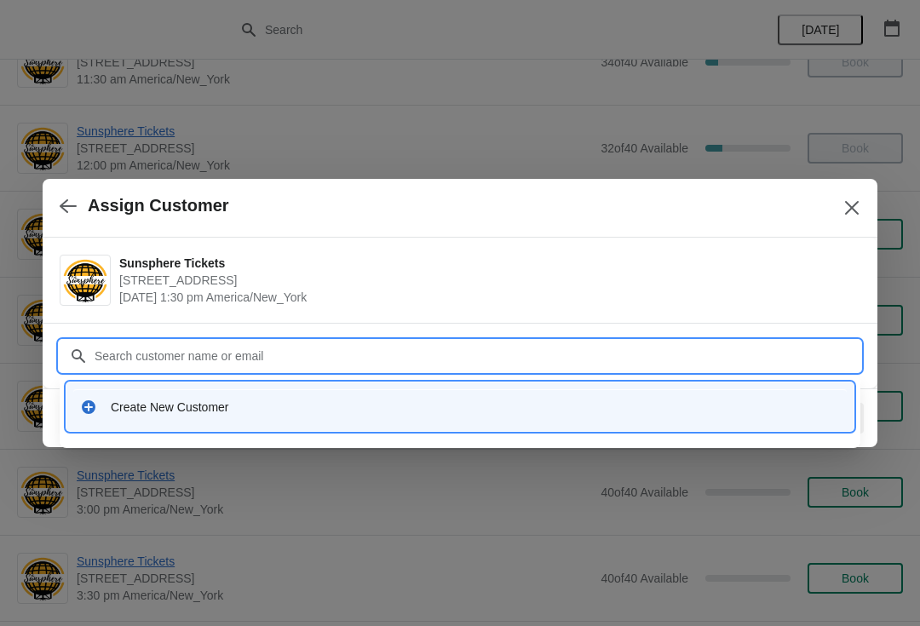
click at [469, 421] on div "Create New Customer" at bounding box center [459, 406] width 773 height 35
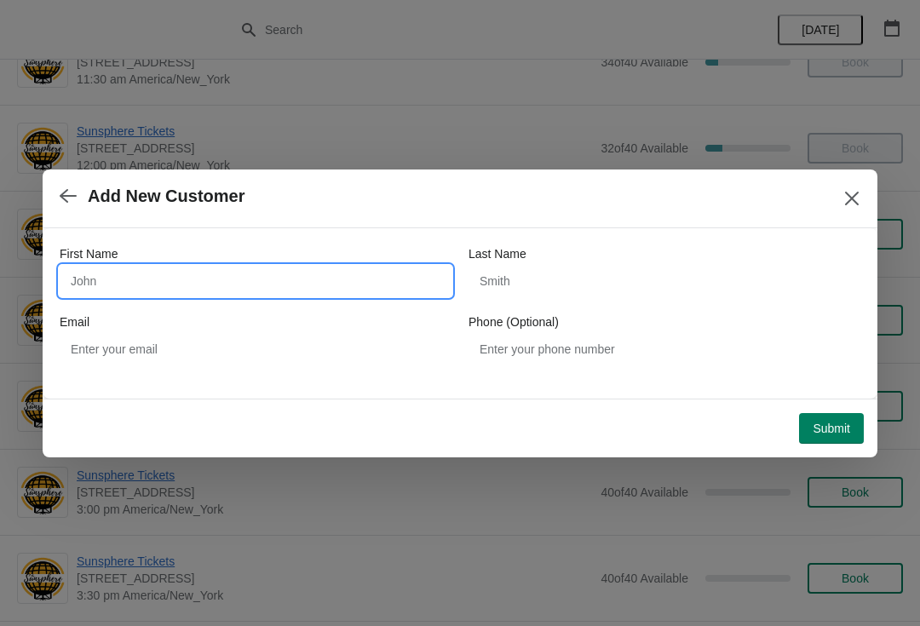
click at [256, 296] on input "First Name" at bounding box center [256, 281] width 392 height 31
type input "Walkin"
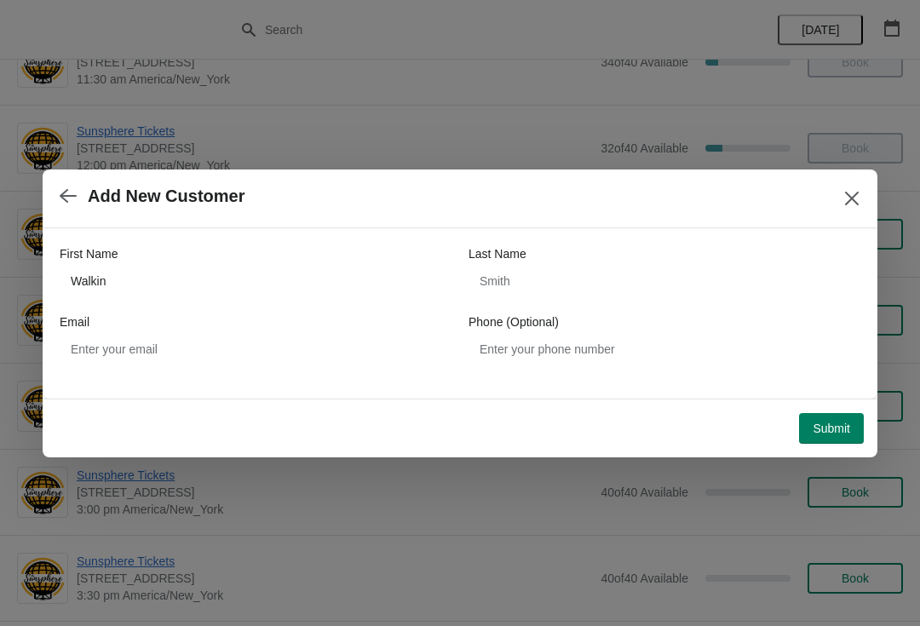
click at [838, 417] on button "Submit" at bounding box center [831, 428] width 65 height 31
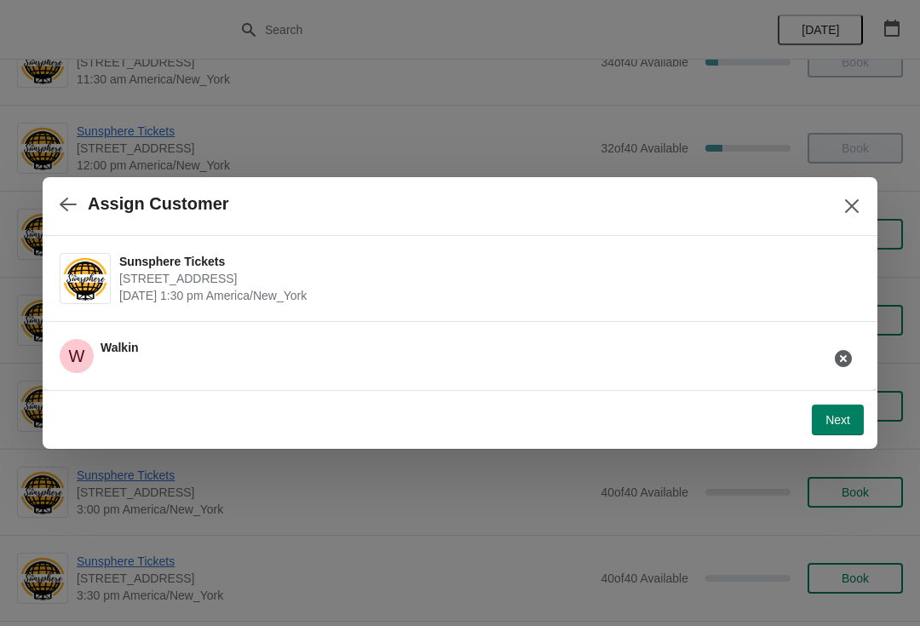
click at [833, 413] on span "Next" at bounding box center [837, 420] width 25 height 14
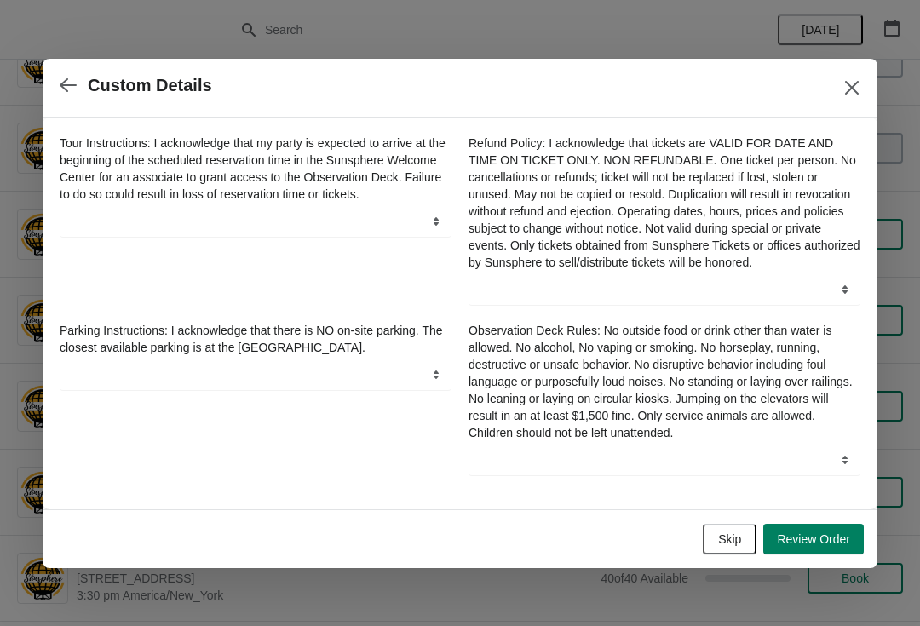
click at [737, 540] on span "Skip" at bounding box center [729, 539] width 23 height 14
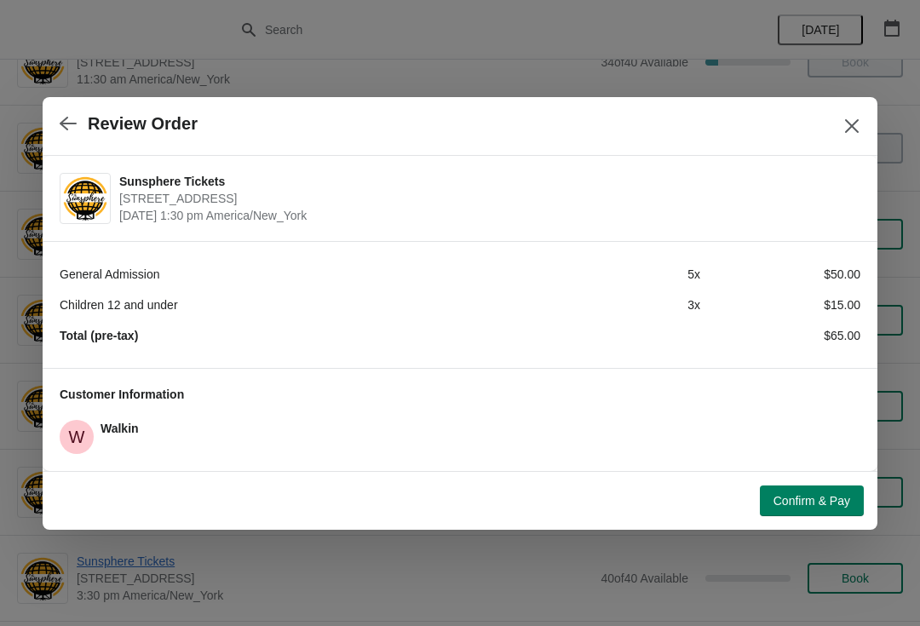
click at [785, 491] on button "Confirm & Pay" at bounding box center [812, 501] width 104 height 31
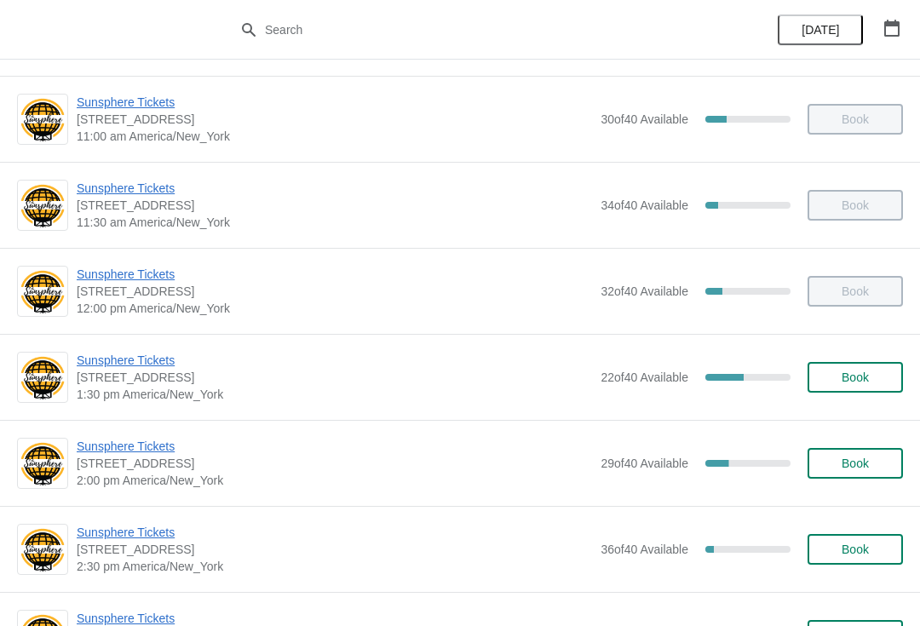
scroll to position [273, 0]
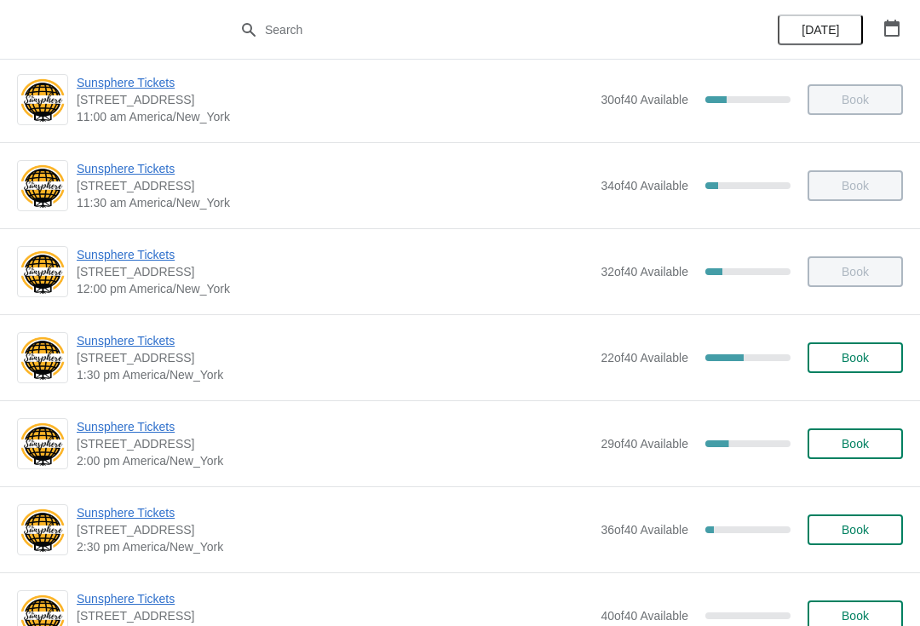
click at [850, 354] on span "Book" at bounding box center [855, 358] width 27 height 14
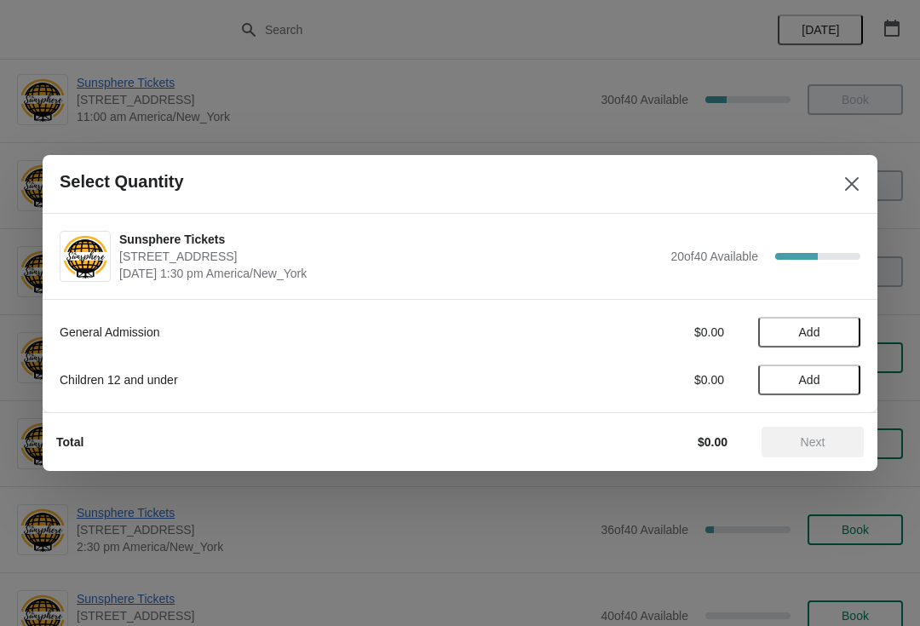
click at [836, 331] on span "Add" at bounding box center [809, 332] width 72 height 14
click at [847, 325] on icon at bounding box center [839, 333] width 18 height 18
click at [818, 441] on span "Next" at bounding box center [813, 442] width 25 height 14
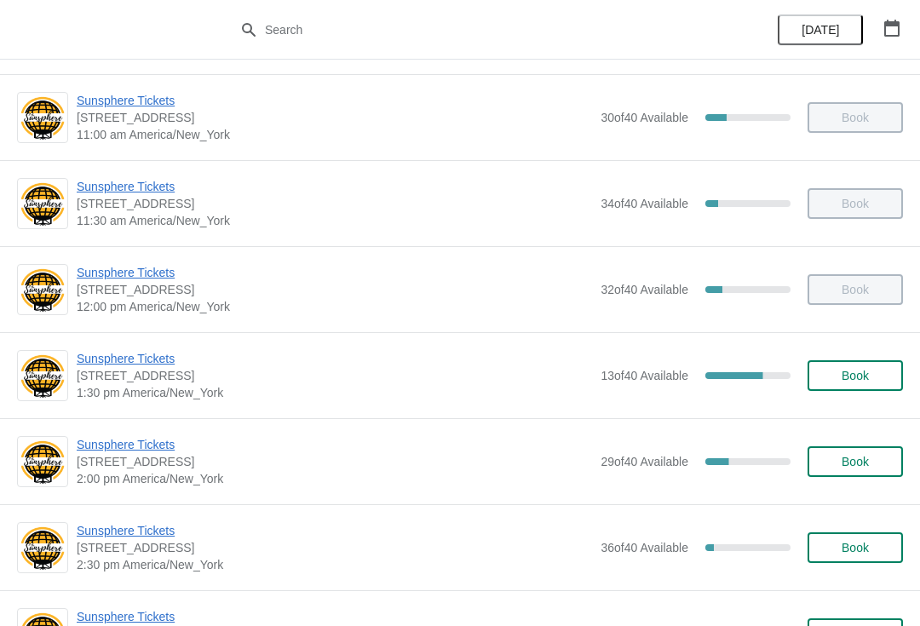
scroll to position [261, 0]
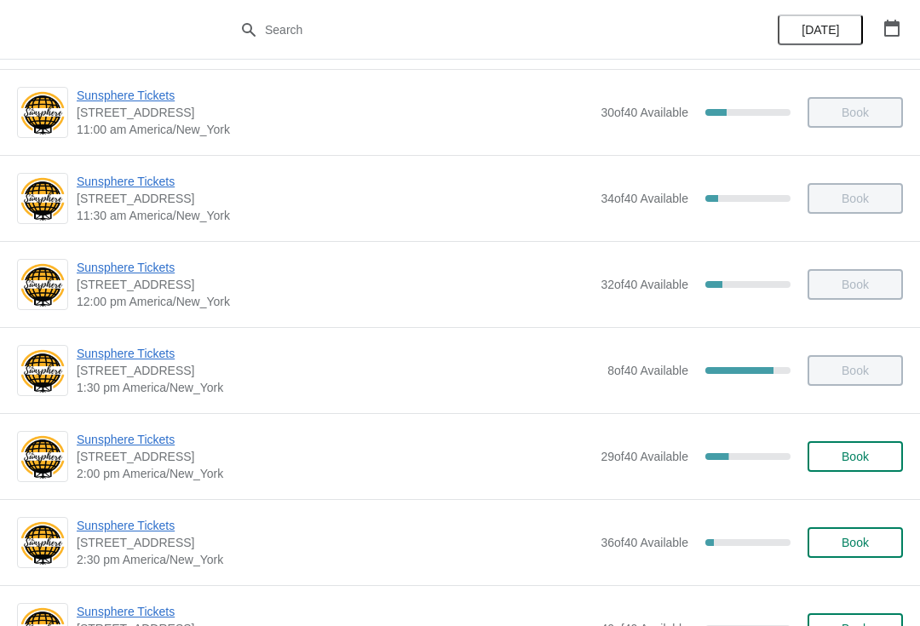
scroll to position [283, 0]
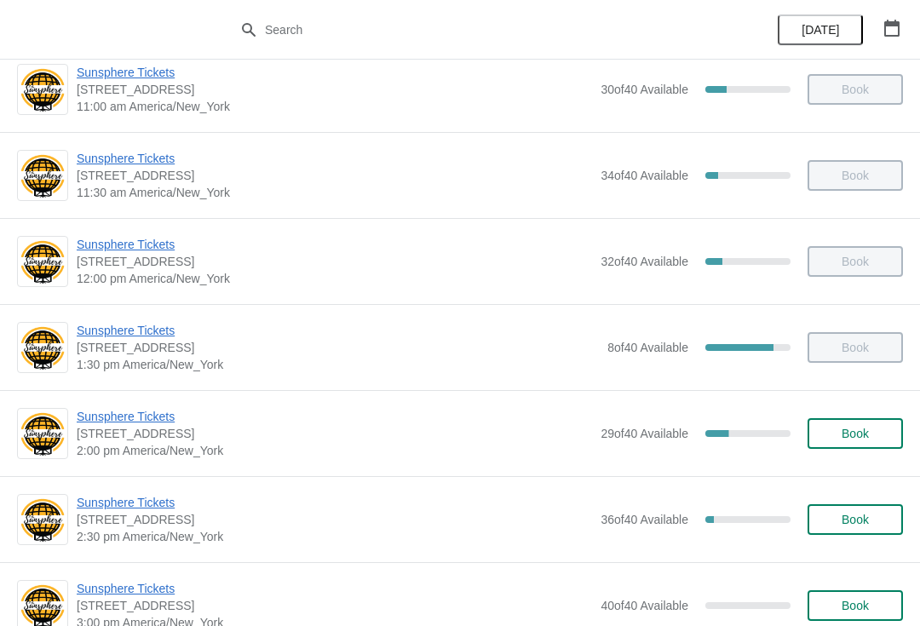
click at [128, 422] on span "Sunsphere Tickets" at bounding box center [334, 416] width 515 height 17
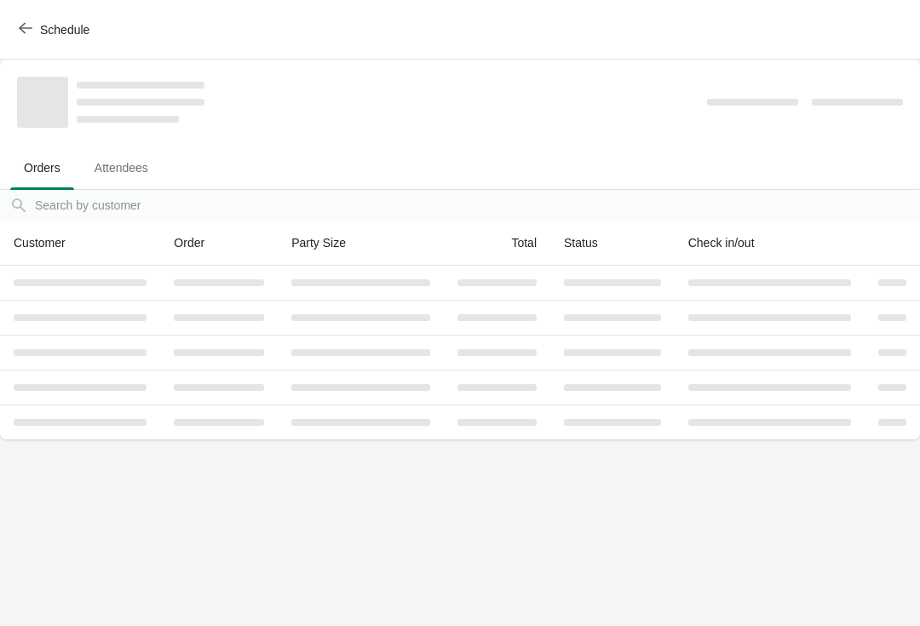
scroll to position [0, 0]
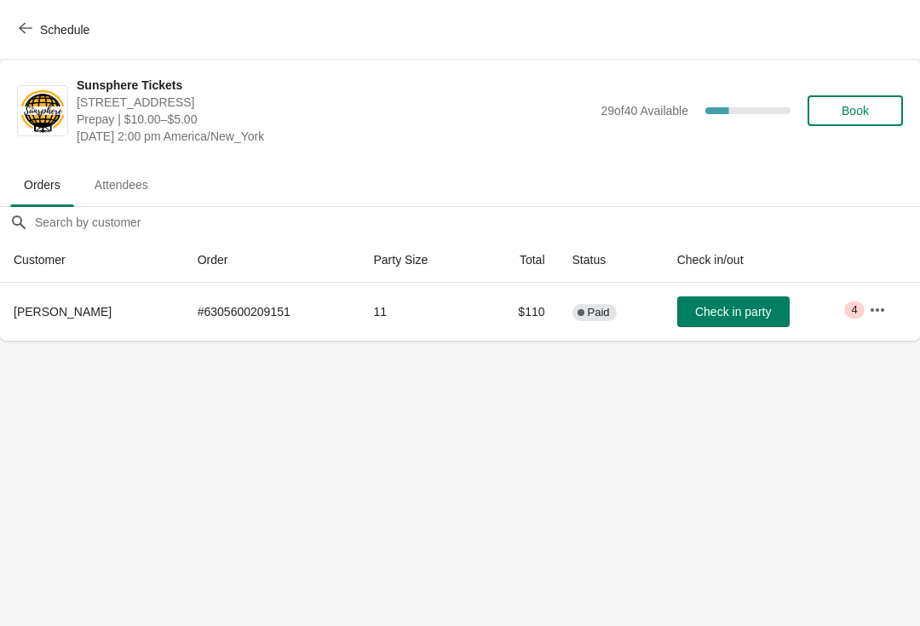
click at [736, 305] on span "Check in party" at bounding box center [733, 312] width 76 height 14
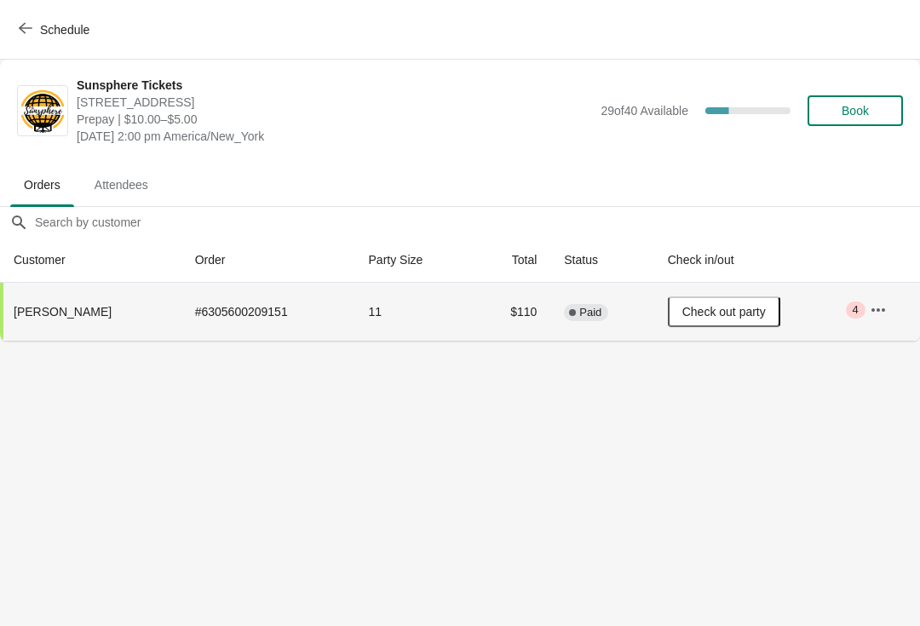
click at [878, 306] on icon "button" at bounding box center [878, 310] width 17 height 17
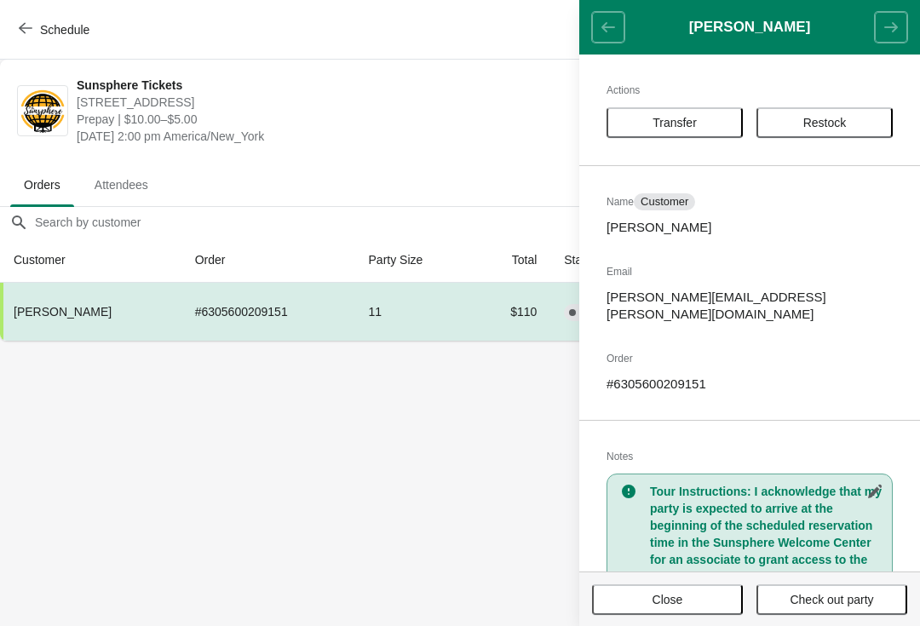
click at [336, 477] on body "Schedule Sunsphere Tickets 810 Clinch Avenue, Knoxville, TN, USA Prepay | $10.0…" at bounding box center [460, 313] width 920 height 626
click at [687, 612] on button "Close" at bounding box center [667, 599] width 151 height 31
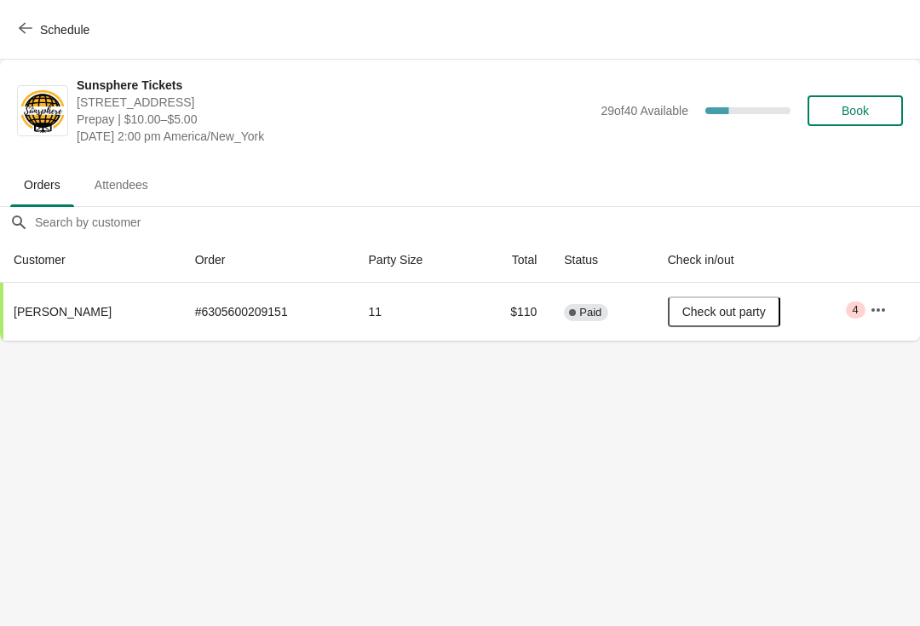
click at [856, 110] on span "Book" at bounding box center [855, 111] width 27 height 14
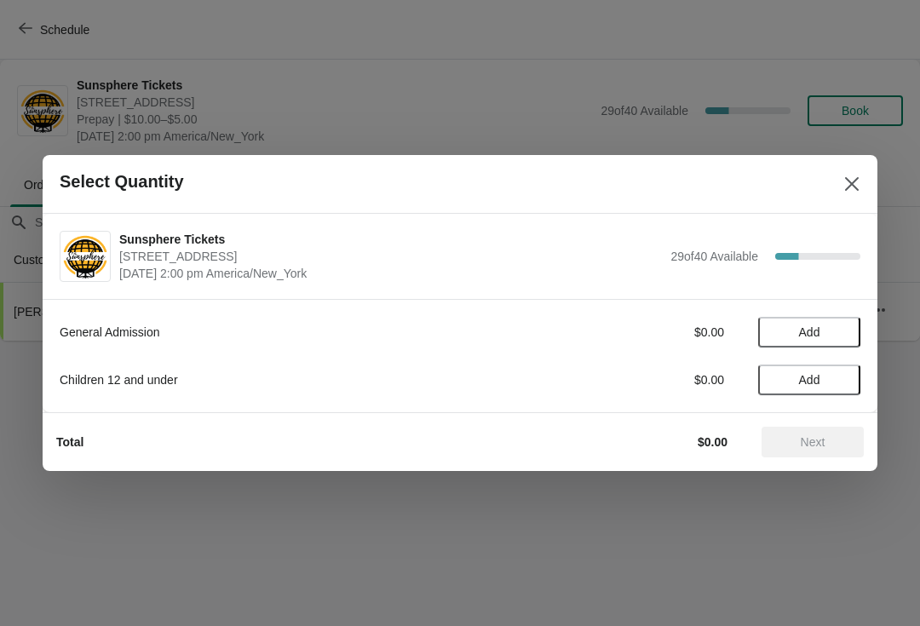
click at [832, 332] on span "Add" at bounding box center [809, 332] width 72 height 14
click at [801, 418] on div "Total $10.00 Next" at bounding box center [453, 435] width 821 height 44
click at [806, 439] on span "Next" at bounding box center [813, 442] width 25 height 14
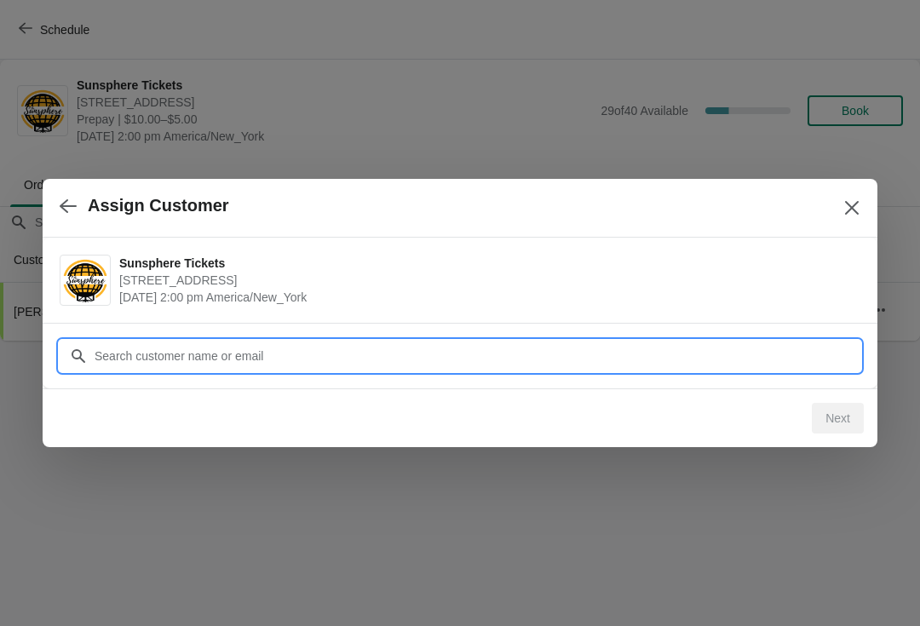
click at [681, 351] on input "Customer" at bounding box center [477, 356] width 767 height 31
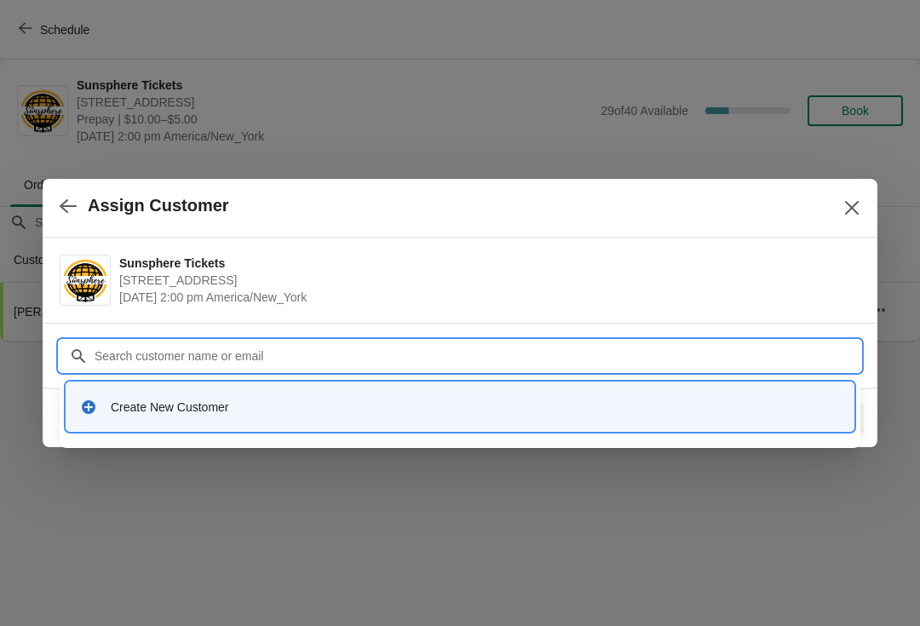
click at [270, 399] on div "Create New Customer" at bounding box center [475, 407] width 729 height 17
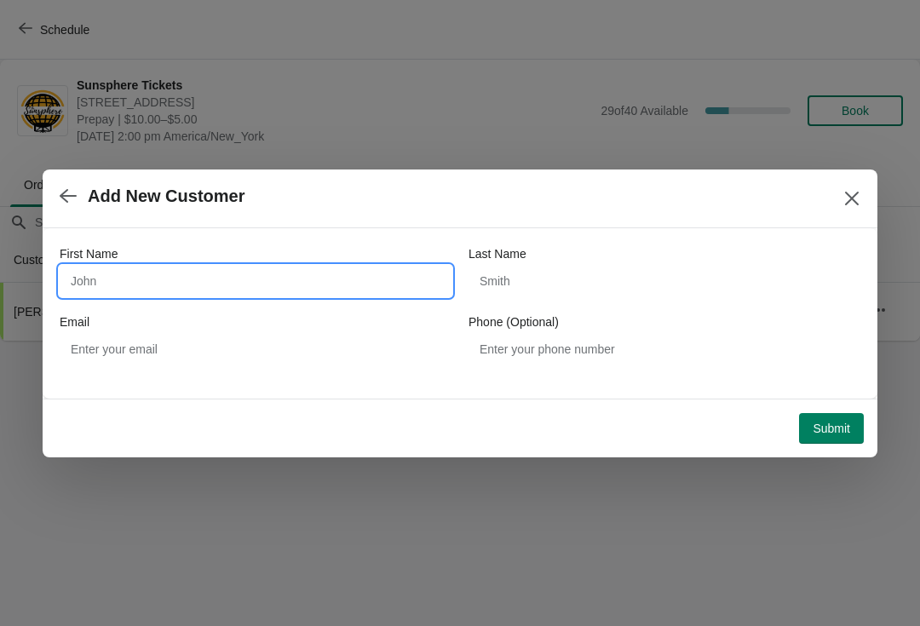
click at [223, 281] on input "First Name" at bounding box center [256, 281] width 392 height 31
type input "W"
click at [837, 406] on div "Submit" at bounding box center [456, 424] width 814 height 37
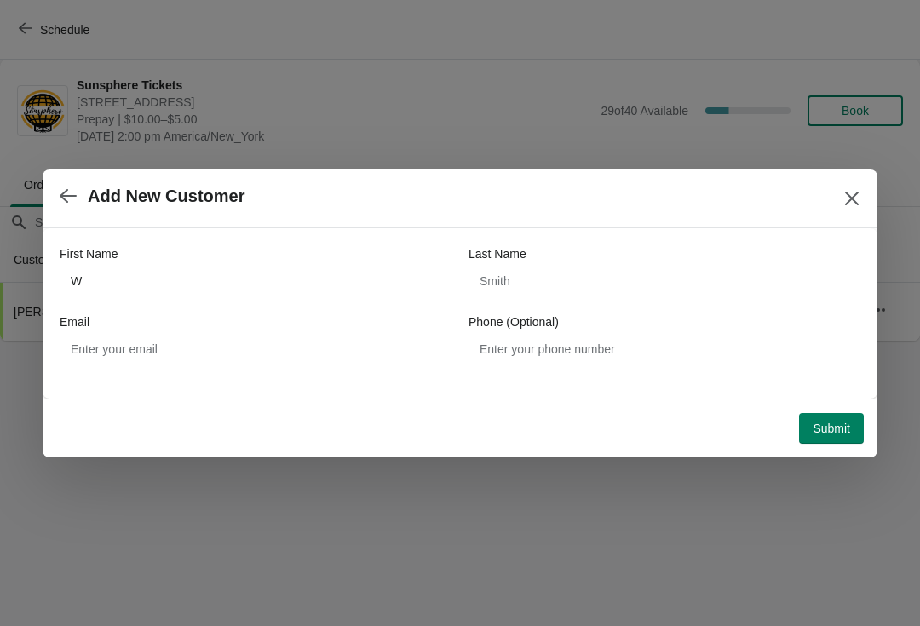
click at [836, 419] on button "Submit" at bounding box center [831, 428] width 65 height 31
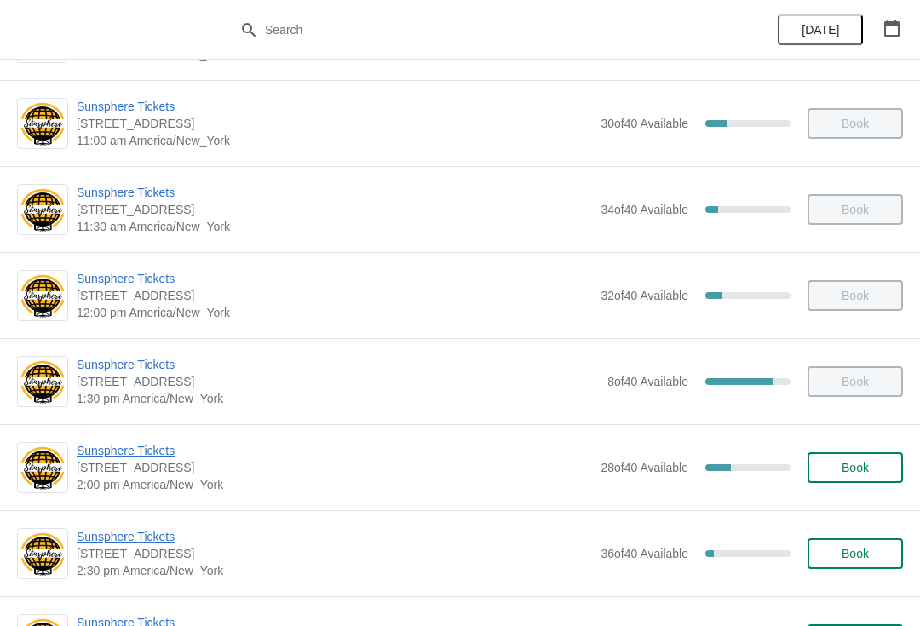
scroll to position [248, 0]
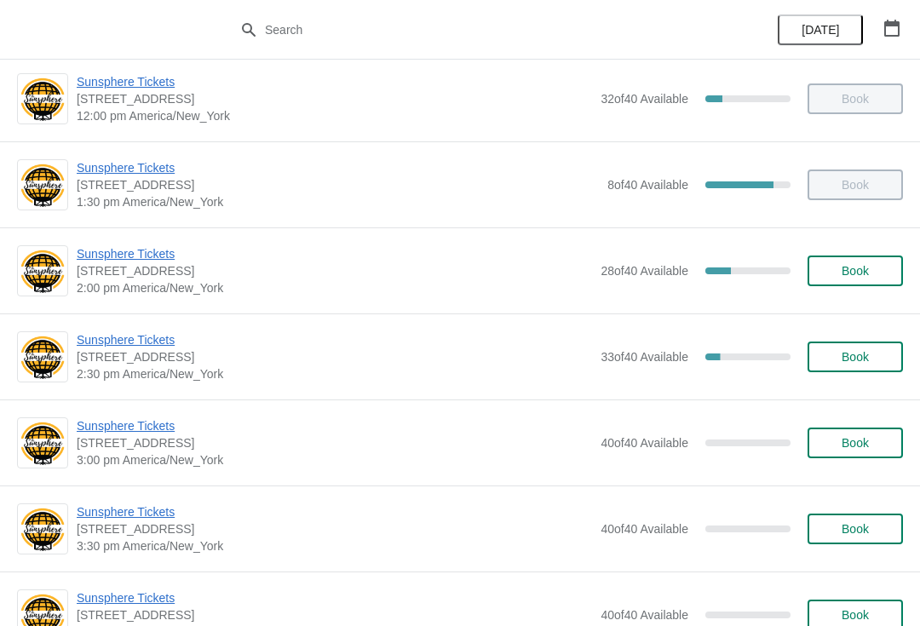
scroll to position [445, 0]
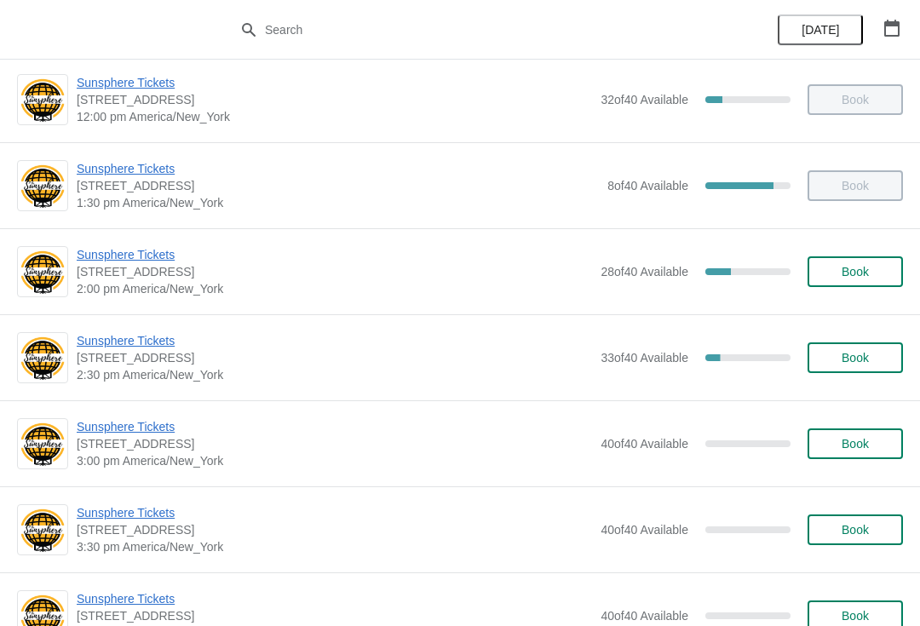
click at [143, 343] on span "Sunsphere Tickets" at bounding box center [334, 340] width 515 height 17
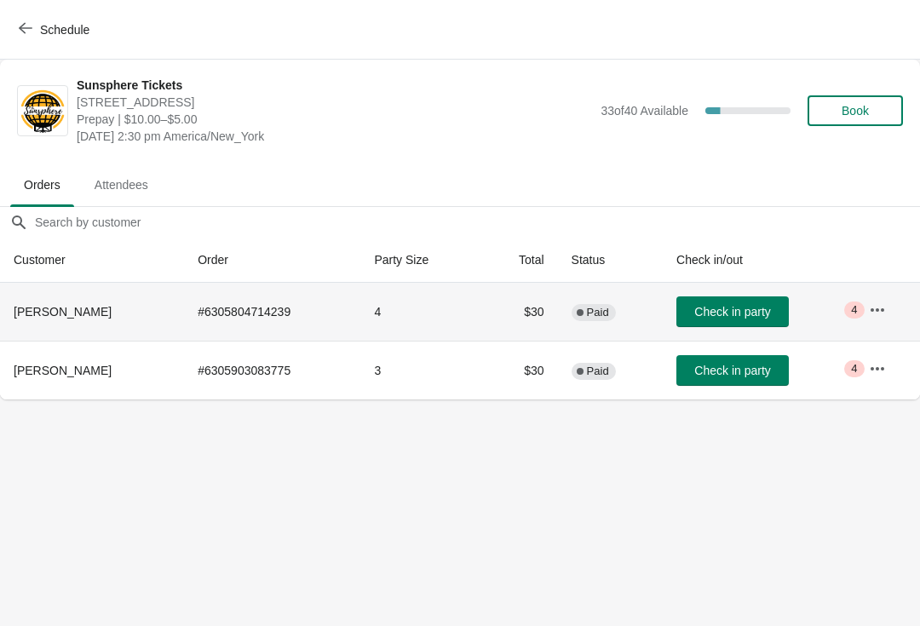
click at [727, 305] on span "Check in party" at bounding box center [732, 312] width 76 height 14
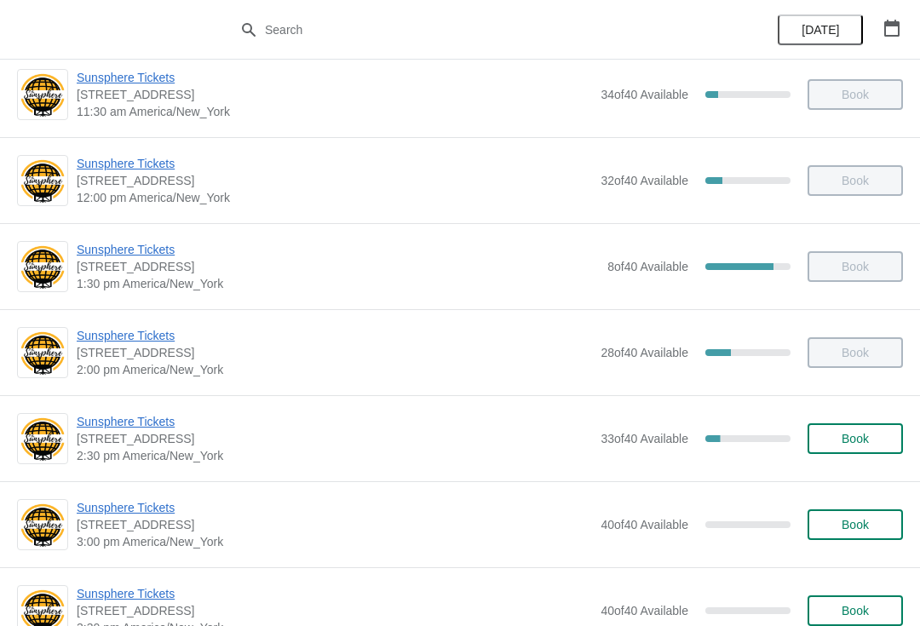
scroll to position [366, 0]
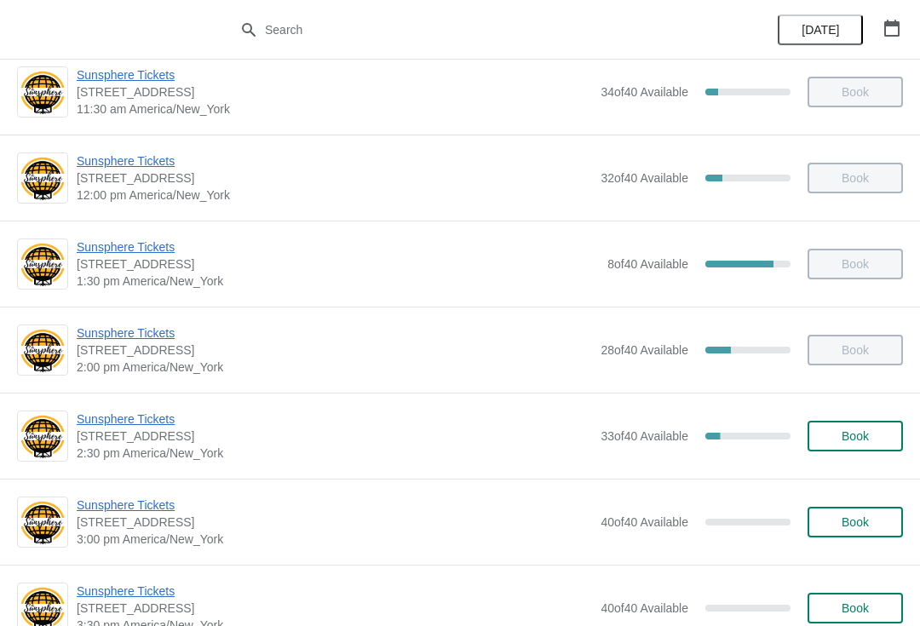
click at [870, 449] on button "Book" at bounding box center [854, 436] width 95 height 31
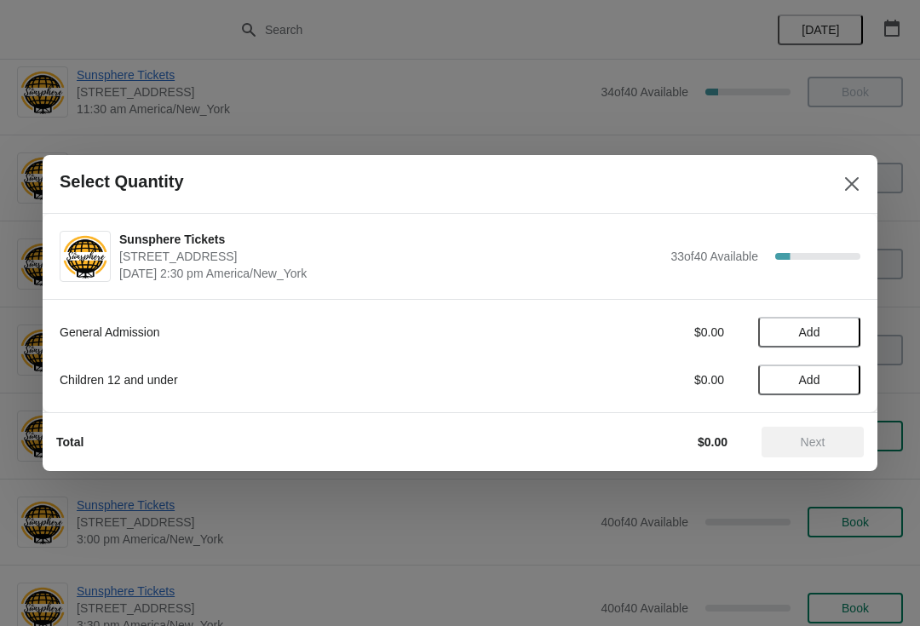
click at [845, 332] on span "Add" at bounding box center [809, 332] width 72 height 14
click at [850, 328] on div "1" at bounding box center [809, 333] width 102 height 18
click at [841, 325] on icon at bounding box center [839, 333] width 18 height 18
click at [811, 440] on span "Next" at bounding box center [813, 442] width 25 height 14
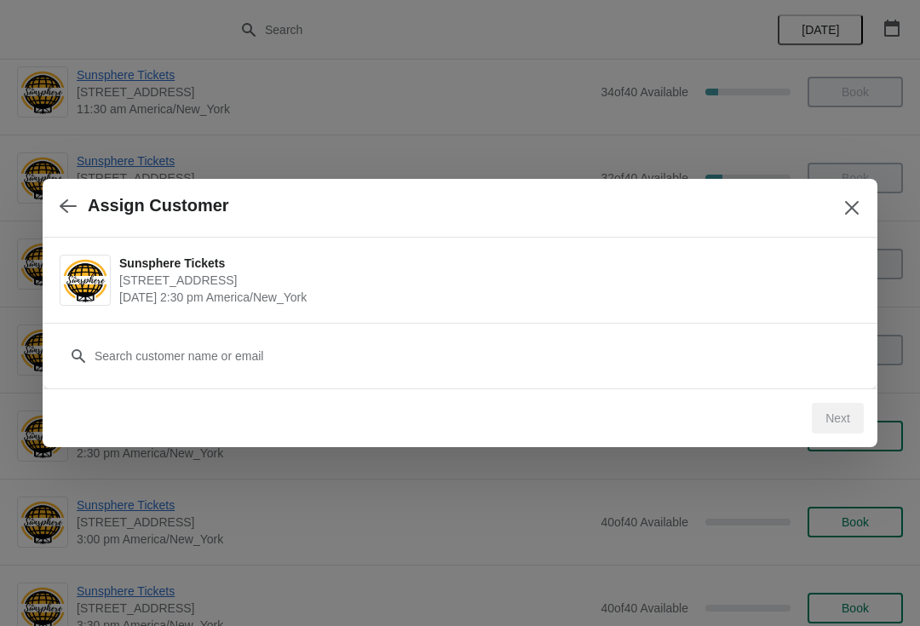
click at [743, 322] on div "Sunsphere Tickets 810 Clinch Avenue, Knoxville, TN, USA August 11 | 2:30 pm Ame…" at bounding box center [460, 280] width 835 height 85
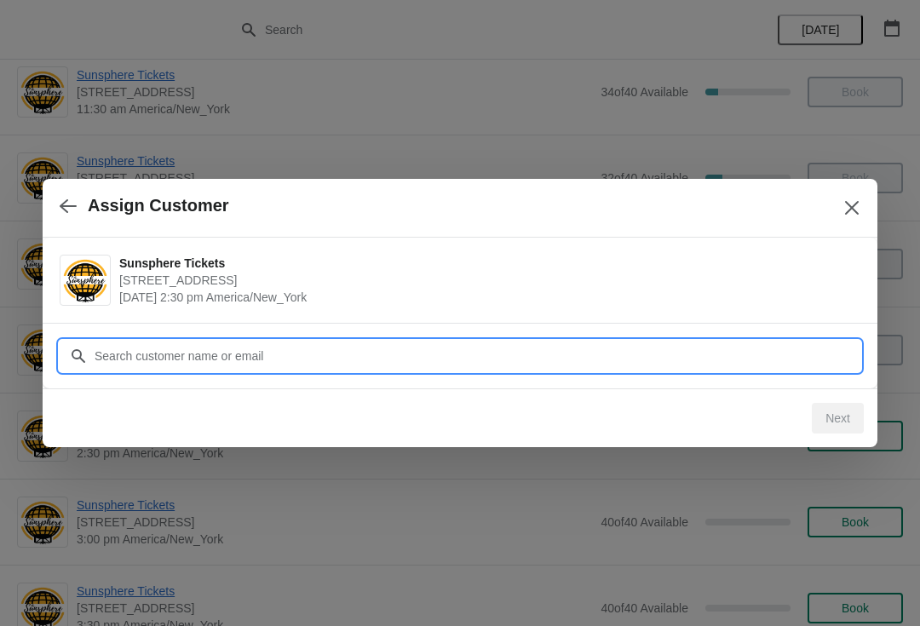
click at [761, 356] on input "Customer" at bounding box center [477, 356] width 767 height 31
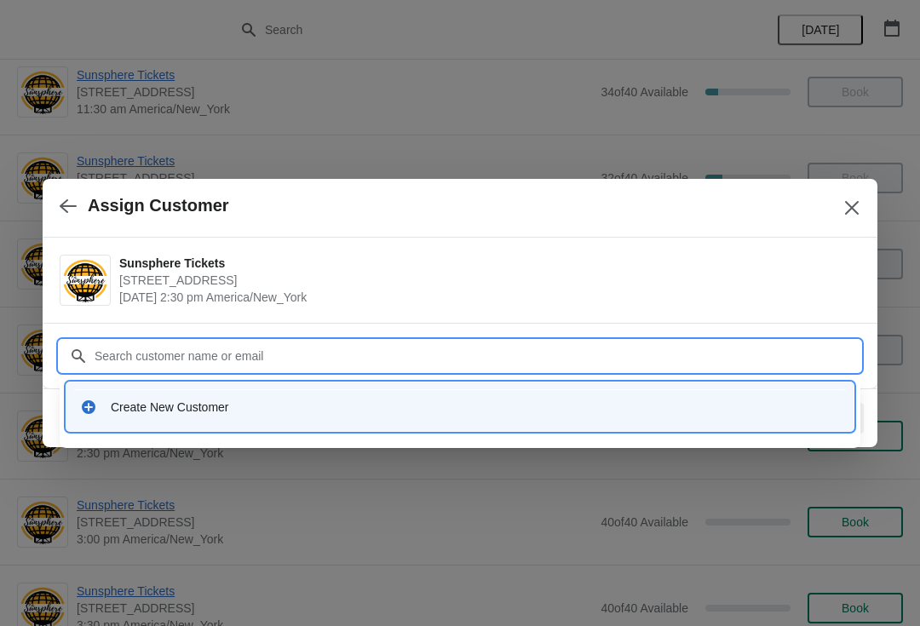
click at [382, 397] on div "Create New Customer" at bounding box center [459, 406] width 773 height 35
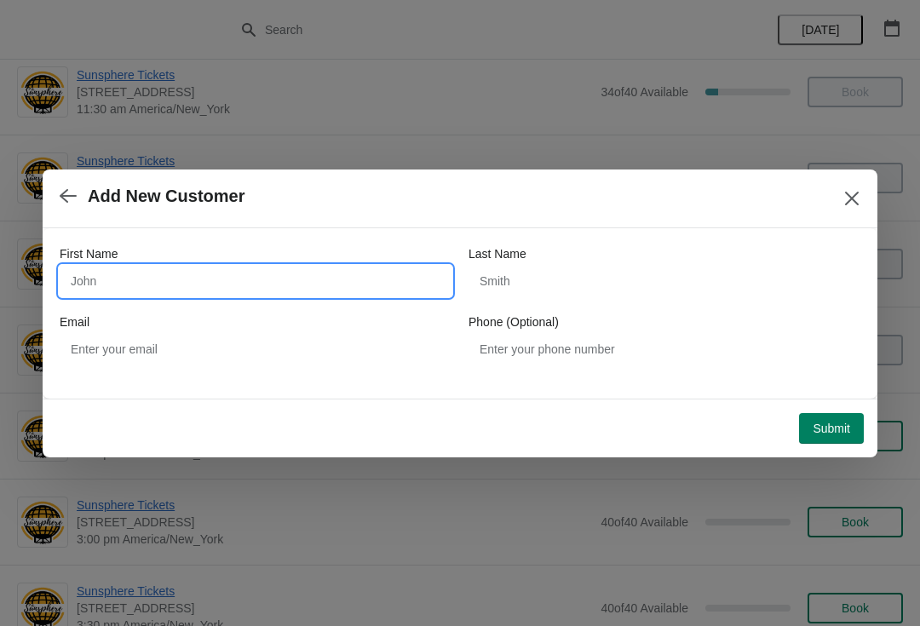
click at [236, 289] on input "First Name" at bounding box center [256, 281] width 392 height 31
type input "Walkin"
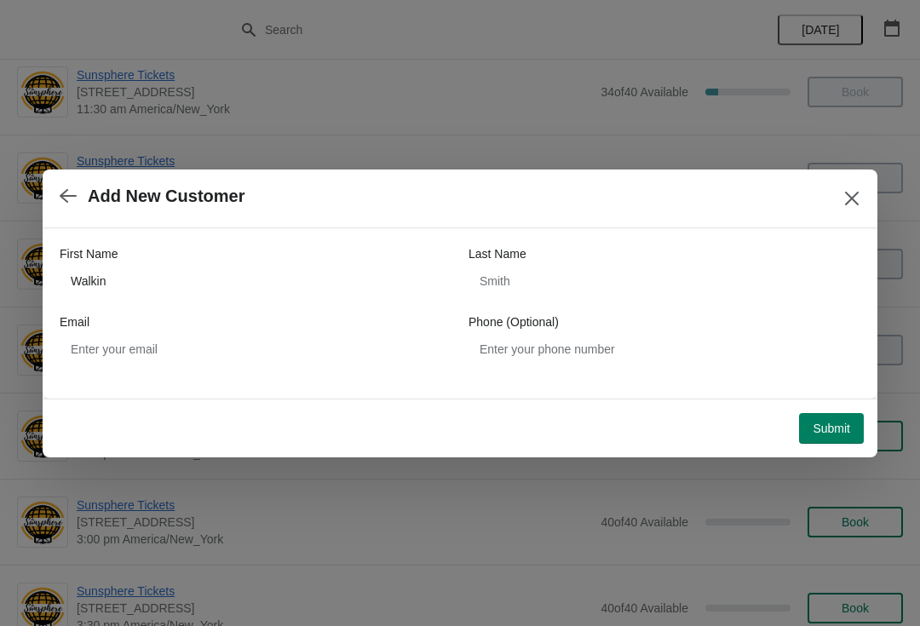
click at [837, 418] on button "Submit" at bounding box center [831, 428] width 65 height 31
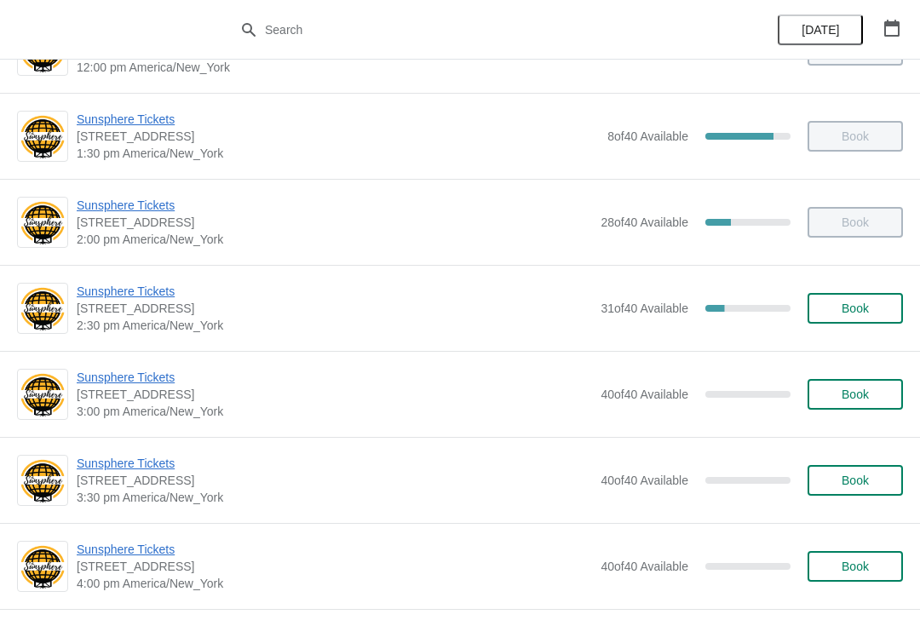
scroll to position [548, 0]
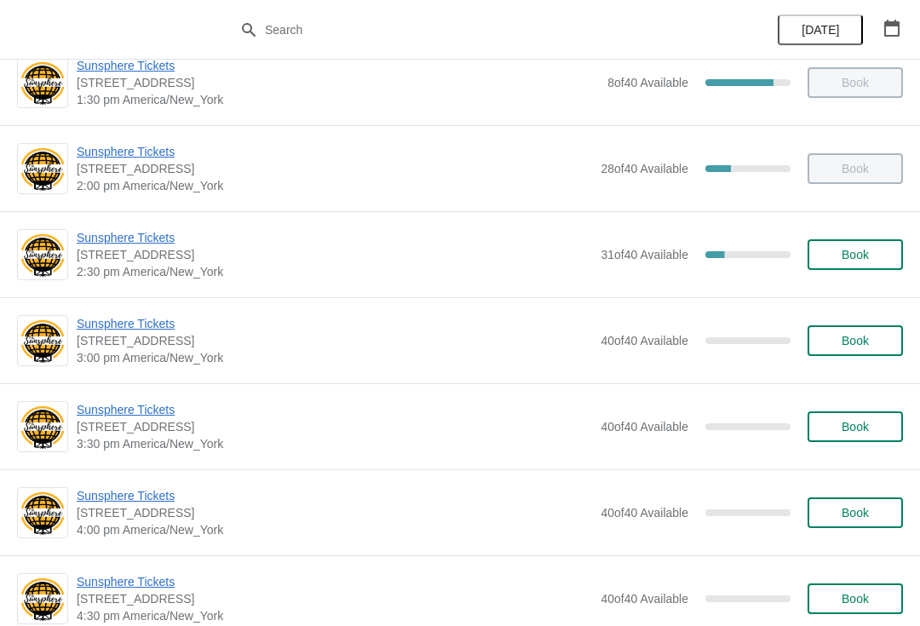
click at [160, 240] on span "Sunsphere Tickets" at bounding box center [334, 237] width 515 height 17
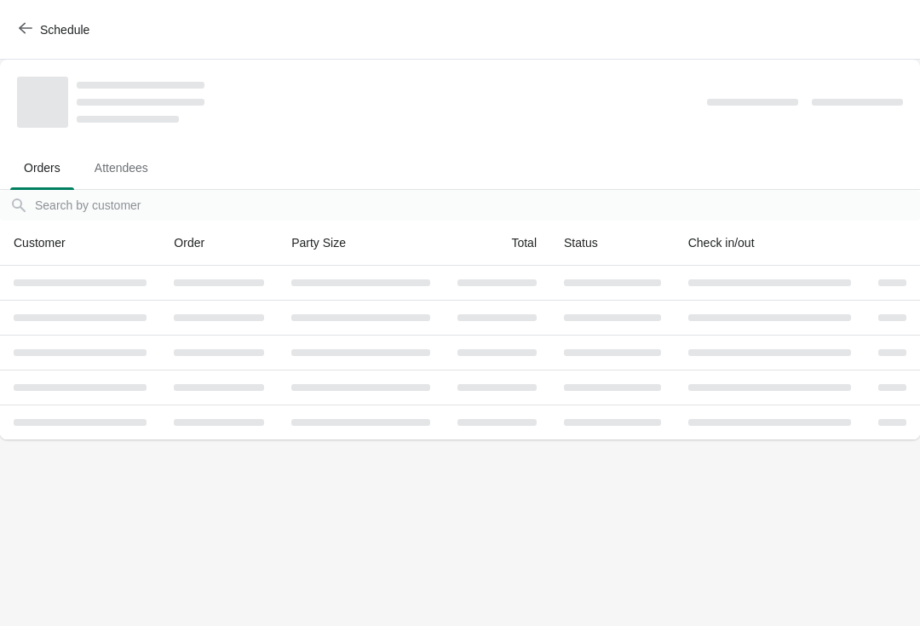
scroll to position [0, 0]
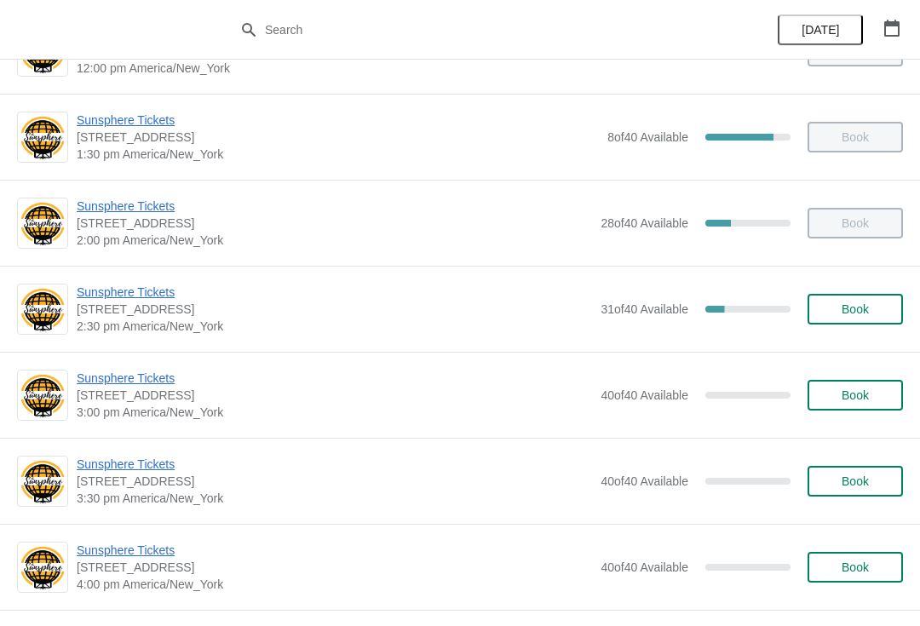
scroll to position [506, 0]
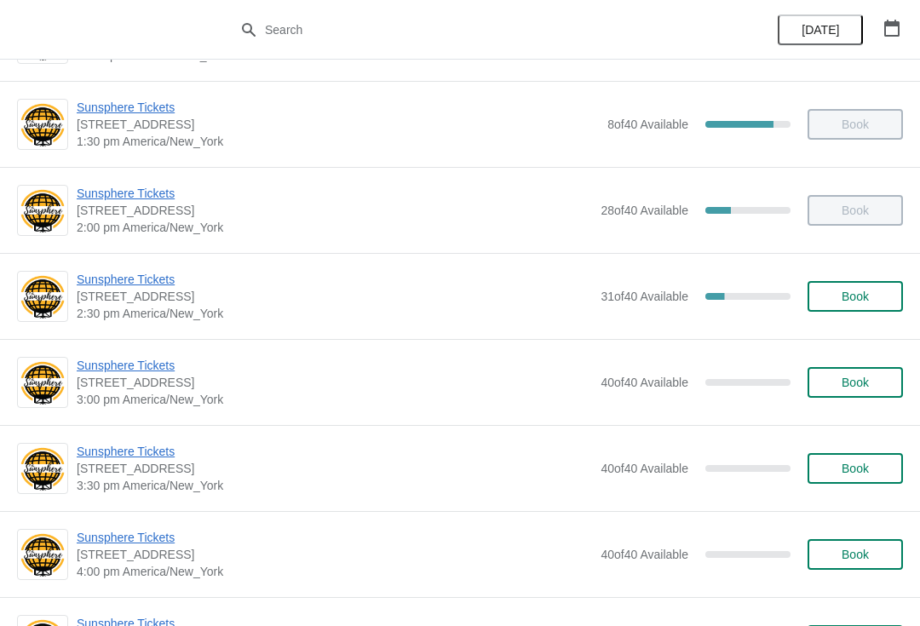
click at [873, 296] on span "Book" at bounding box center [855, 297] width 65 height 14
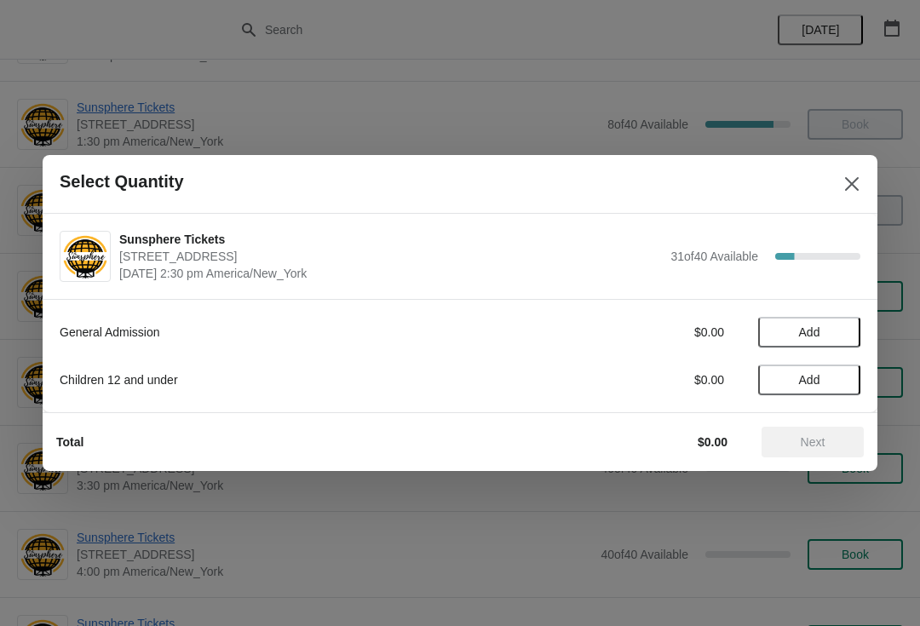
click at [846, 221] on div "Sunsphere Tickets 810 Clinch Avenue, Knoxville, TN, USA August 11 | 2:30 pm Ame…" at bounding box center [460, 256] width 835 height 85
click at [866, 173] on button "Close" at bounding box center [851, 184] width 31 height 31
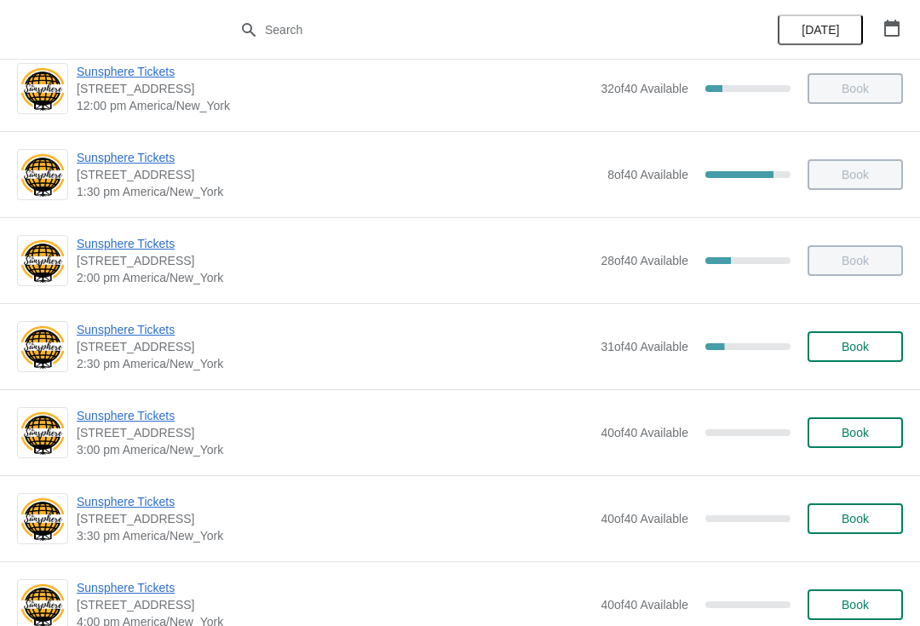
scroll to position [471, 0]
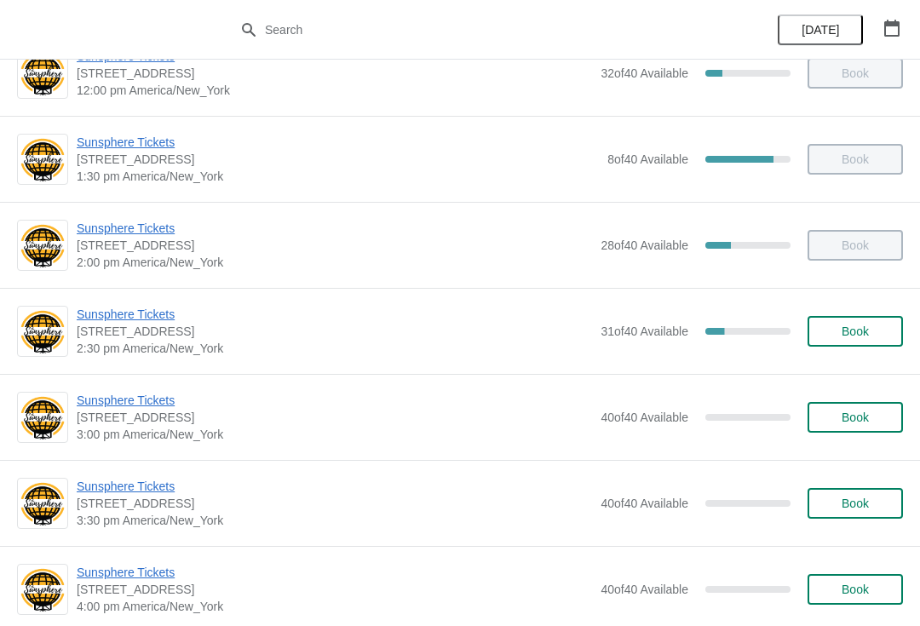
click at [857, 344] on button "Book" at bounding box center [854, 331] width 95 height 31
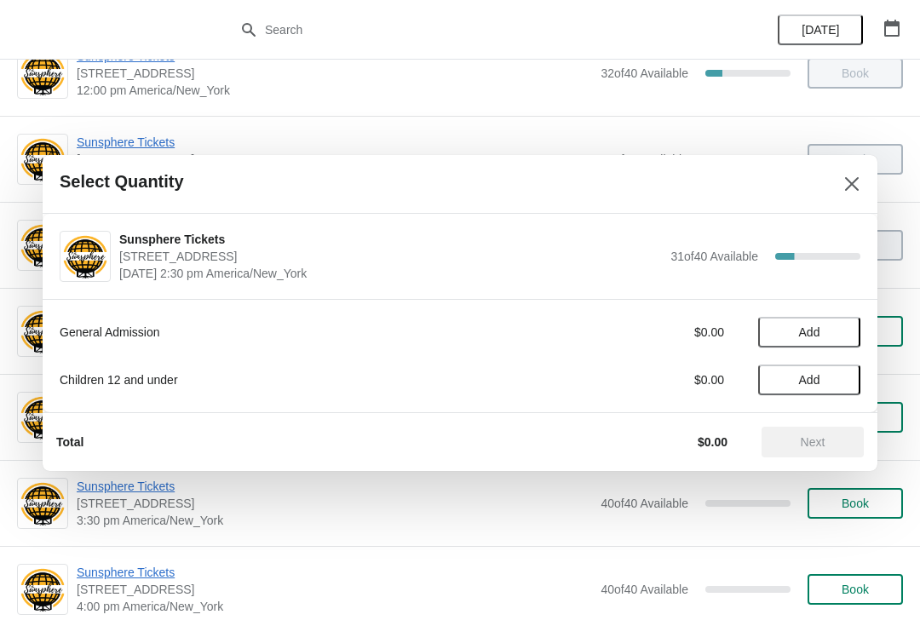
click at [839, 342] on button "Add" at bounding box center [809, 332] width 102 height 31
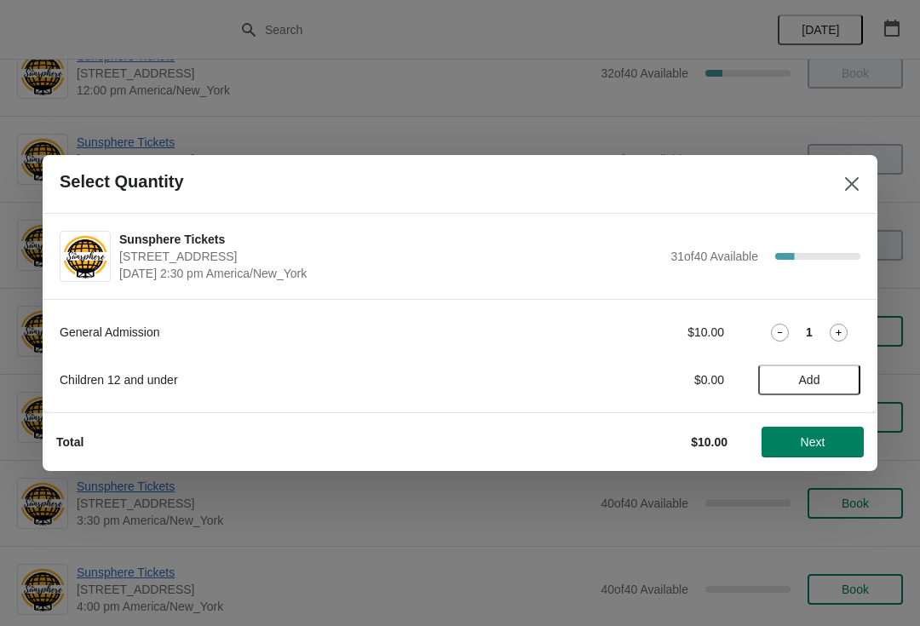
click at [842, 325] on icon at bounding box center [839, 333] width 18 height 18
click at [810, 427] on button "Next" at bounding box center [812, 442] width 102 height 31
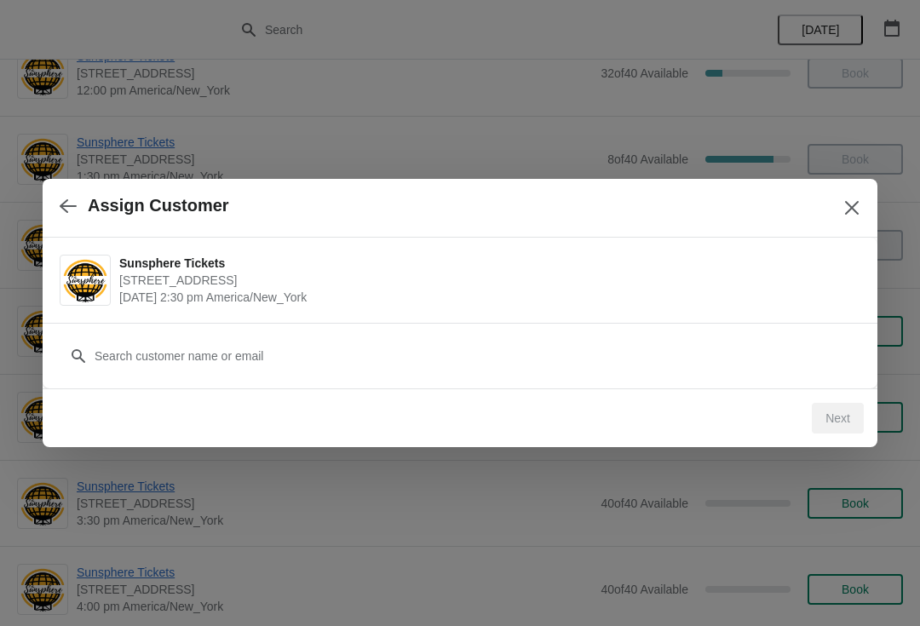
click at [766, 330] on div "Customer" at bounding box center [460, 348] width 801 height 48
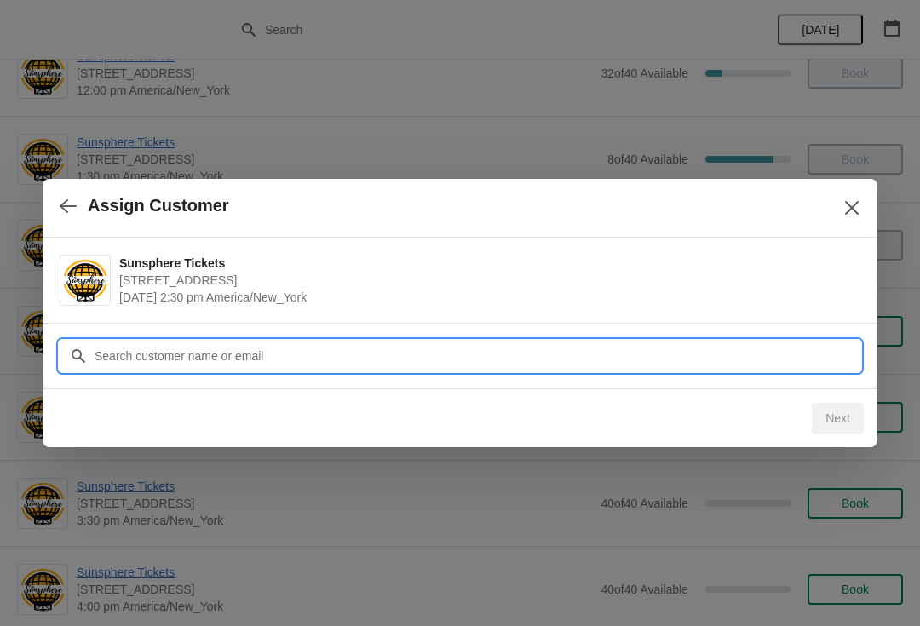
click at [755, 364] on input "Customer" at bounding box center [477, 356] width 767 height 31
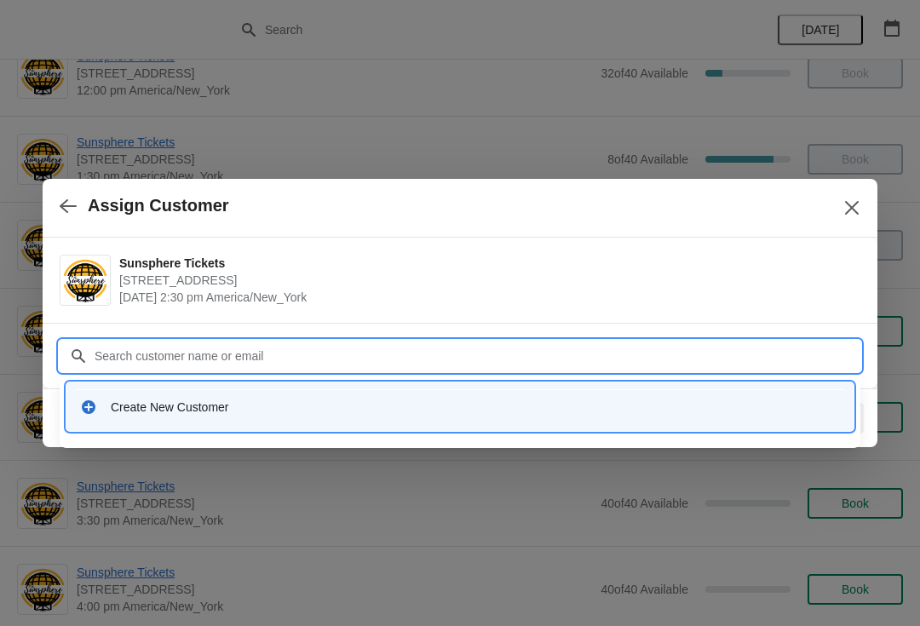
click at [403, 403] on div "Create New Customer" at bounding box center [475, 407] width 729 height 17
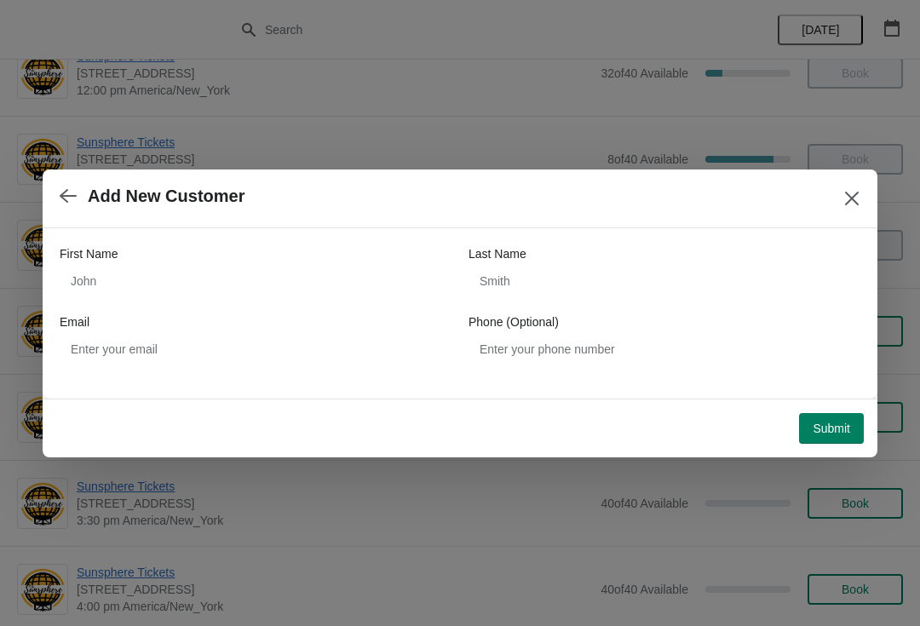
click at [194, 313] on div "Email" at bounding box center [256, 321] width 392 height 17
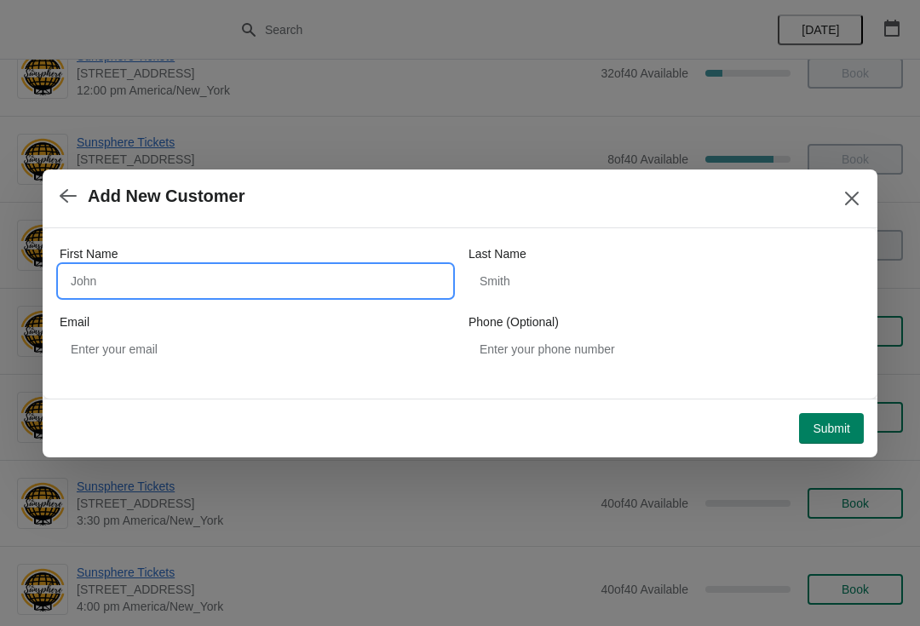
click at [195, 276] on input "First Name" at bounding box center [256, 281] width 392 height 31
type input "Walkin"
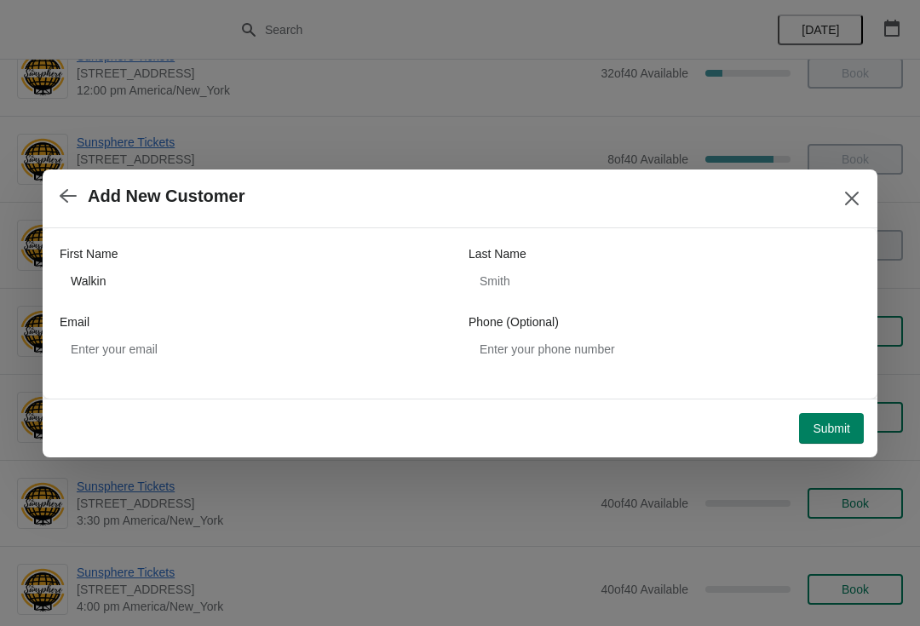
click at [831, 426] on span "Submit" at bounding box center [831, 429] width 37 height 14
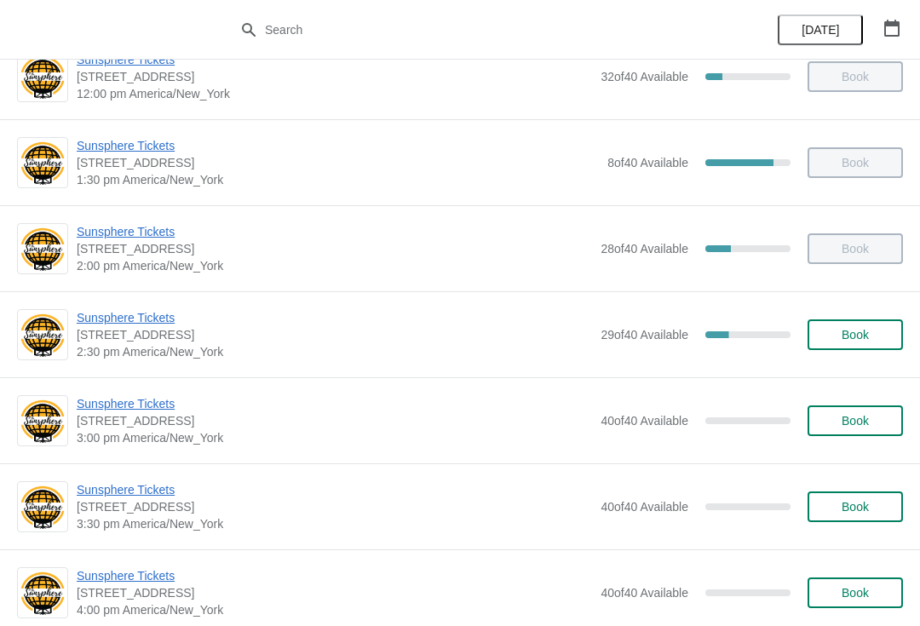
scroll to position [469, 0]
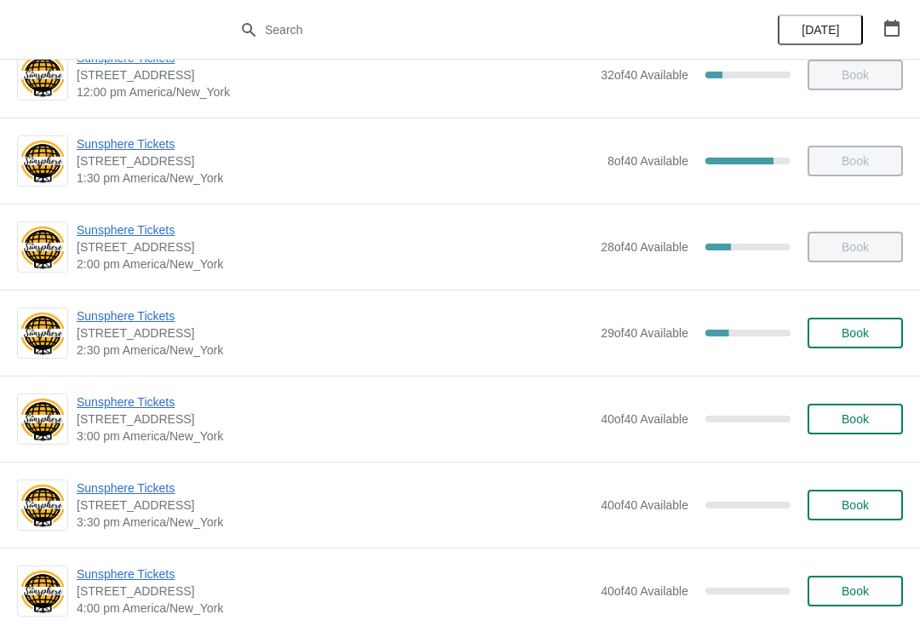
click at [864, 337] on span "Book" at bounding box center [855, 333] width 27 height 14
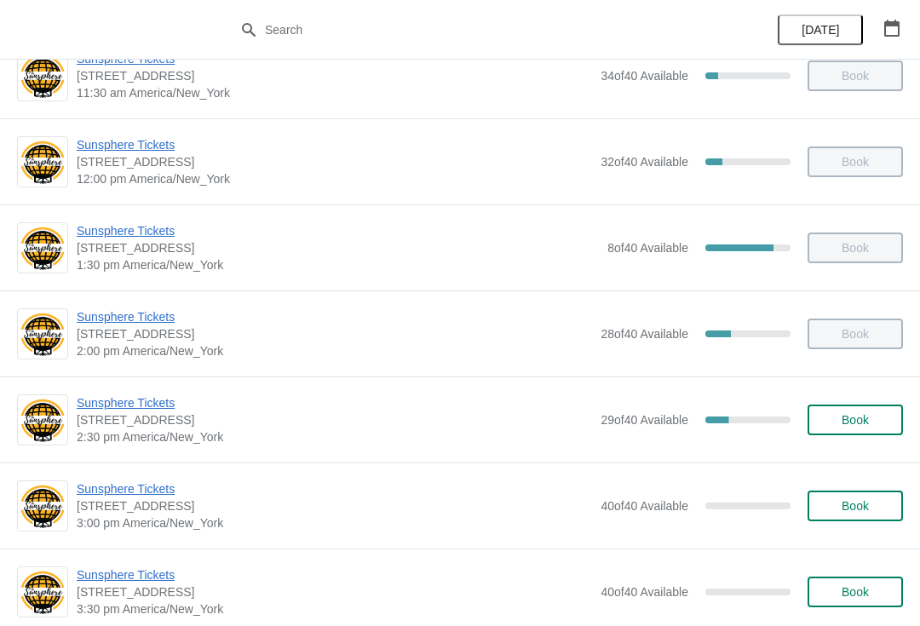
scroll to position [439, 0]
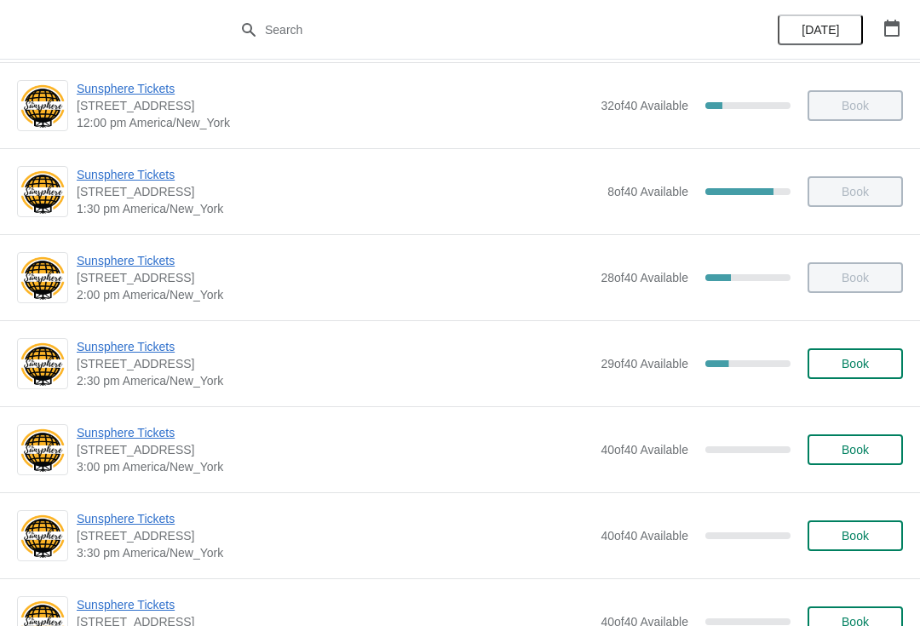
click at [824, 349] on button "Book" at bounding box center [854, 363] width 95 height 31
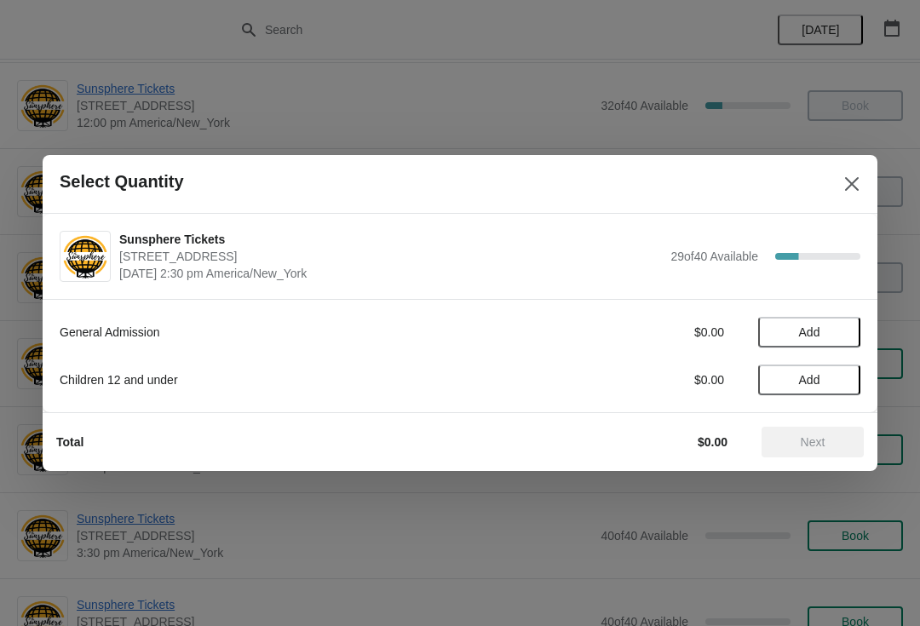
click at [848, 331] on button "Add" at bounding box center [809, 332] width 102 height 31
click at [848, 351] on div "General Admission $10.00 1 Children 12 and under $0.00 Add" at bounding box center [460, 347] width 801 height 95
click at [836, 329] on icon at bounding box center [839, 333] width 18 height 18
click at [827, 439] on span "Next" at bounding box center [812, 442] width 75 height 14
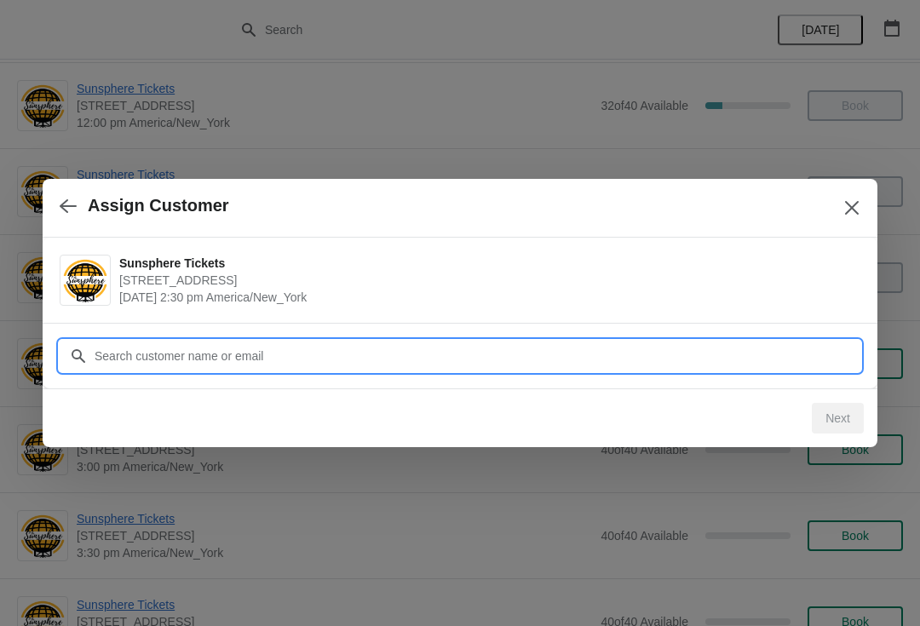
click at [388, 362] on input "Customer" at bounding box center [477, 356] width 767 height 31
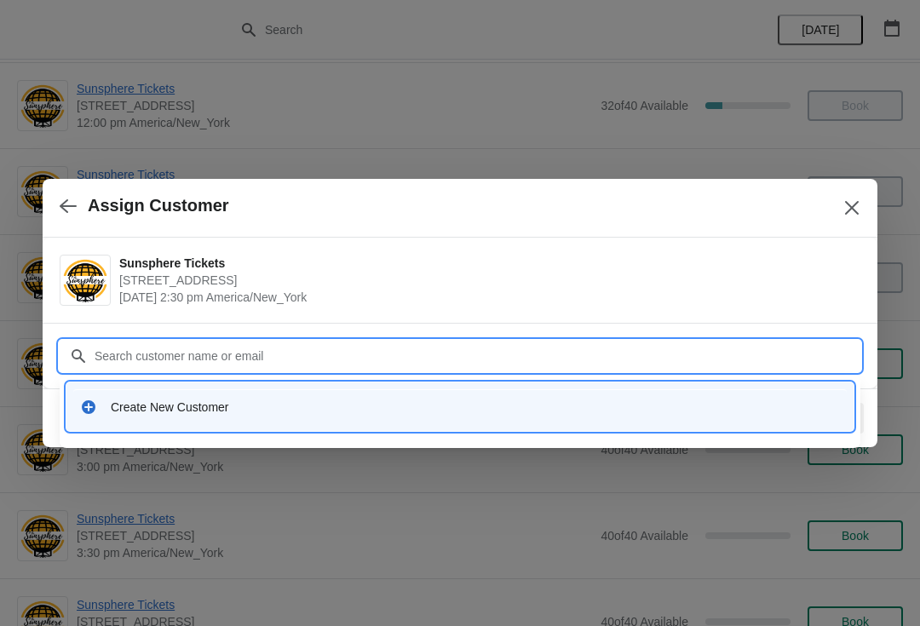
click at [294, 408] on div "Create New Customer" at bounding box center [475, 407] width 729 height 17
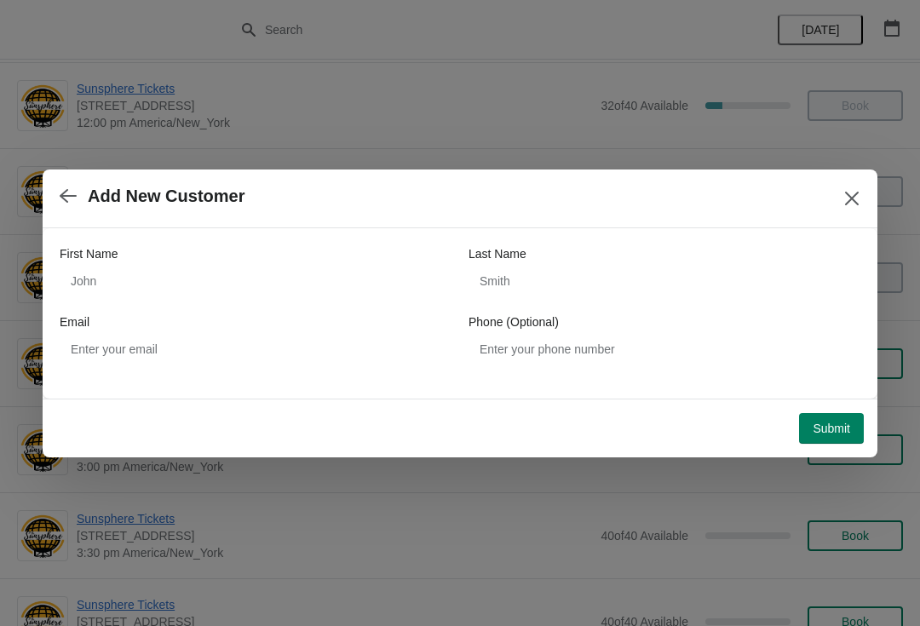
click at [178, 311] on div "First Name Last Name Email Phone (Optional)" at bounding box center [460, 304] width 801 height 119
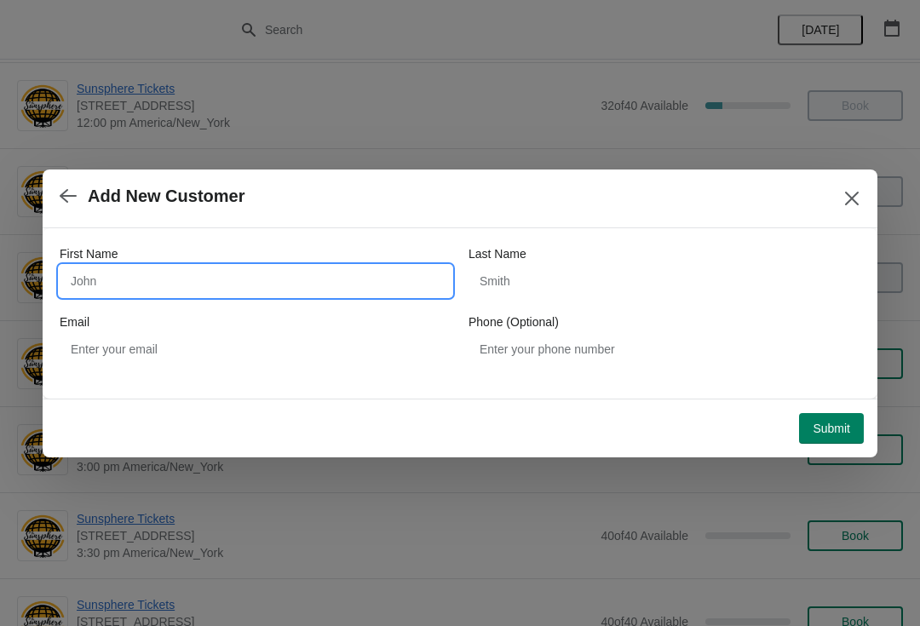
click at [197, 273] on input "First Name" at bounding box center [256, 281] width 392 height 31
type input "S"
type input "W"
